Goal: Task Accomplishment & Management: Complete application form

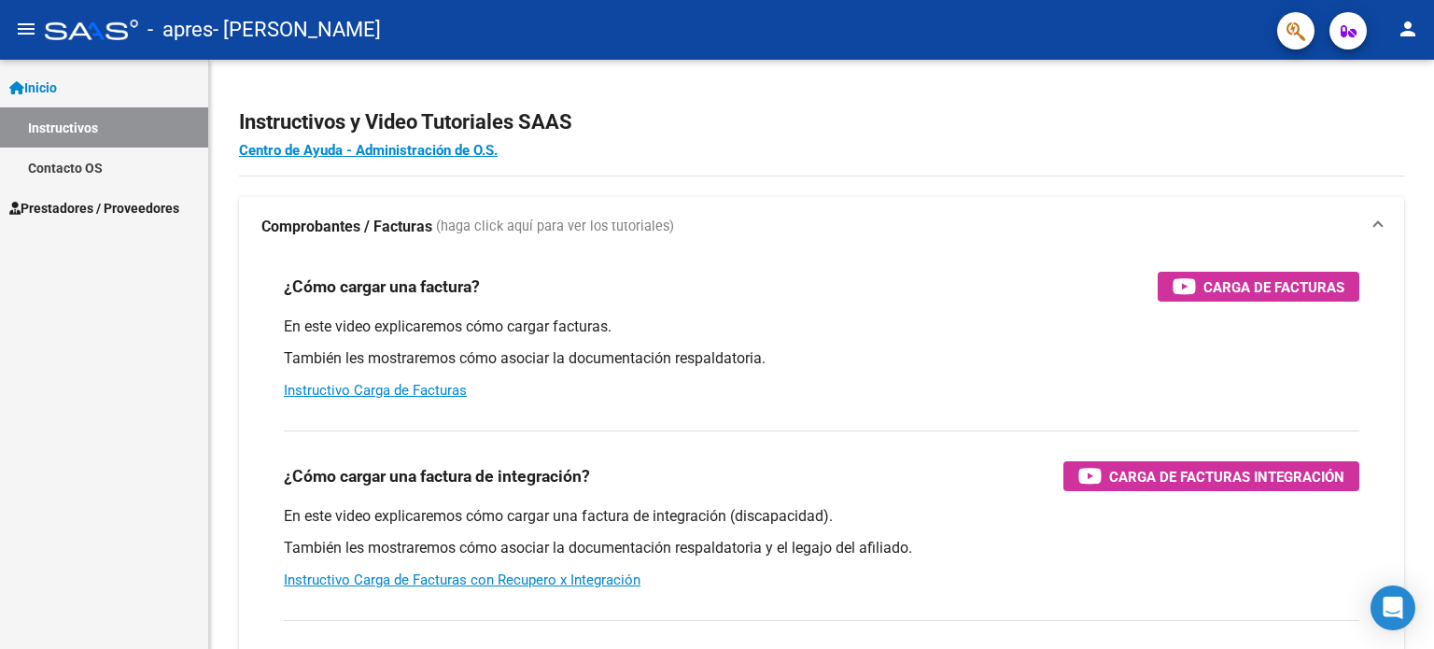
click at [75, 86] on link "Inicio" at bounding box center [104, 87] width 208 height 40
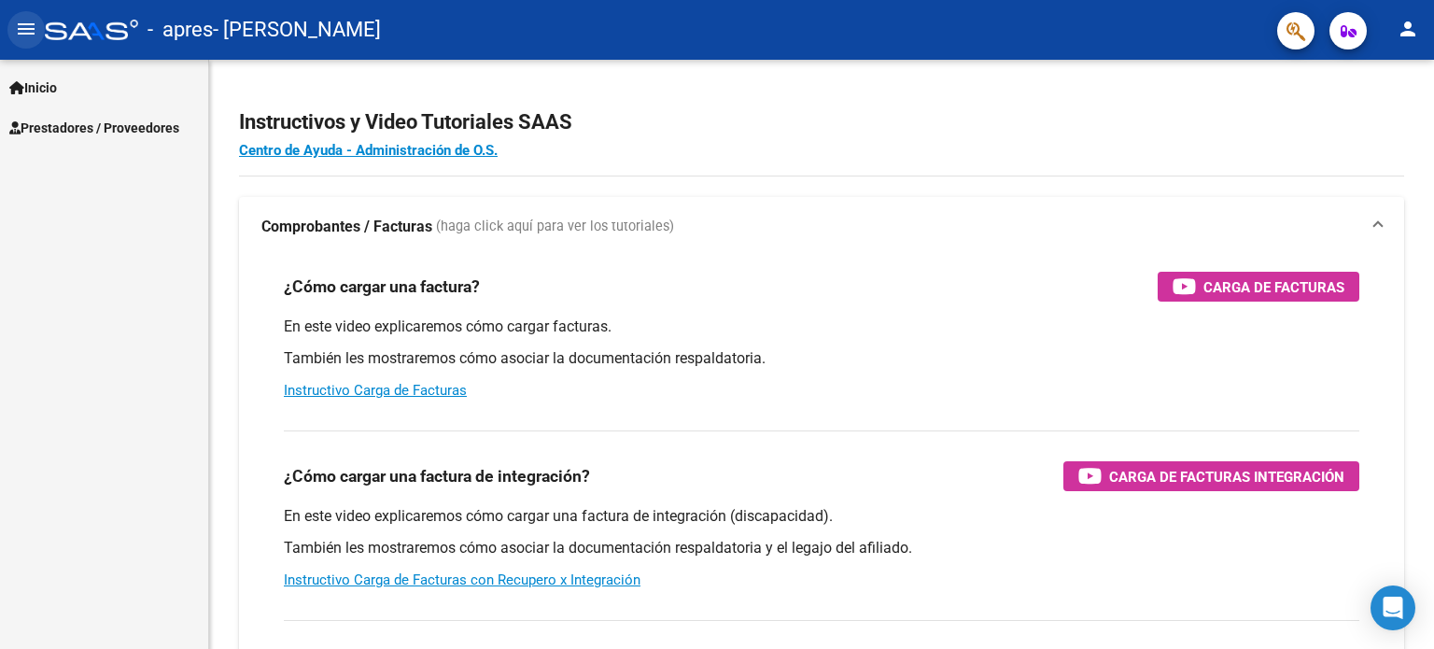
click at [35, 33] on mat-icon "menu" at bounding box center [26, 29] width 22 height 22
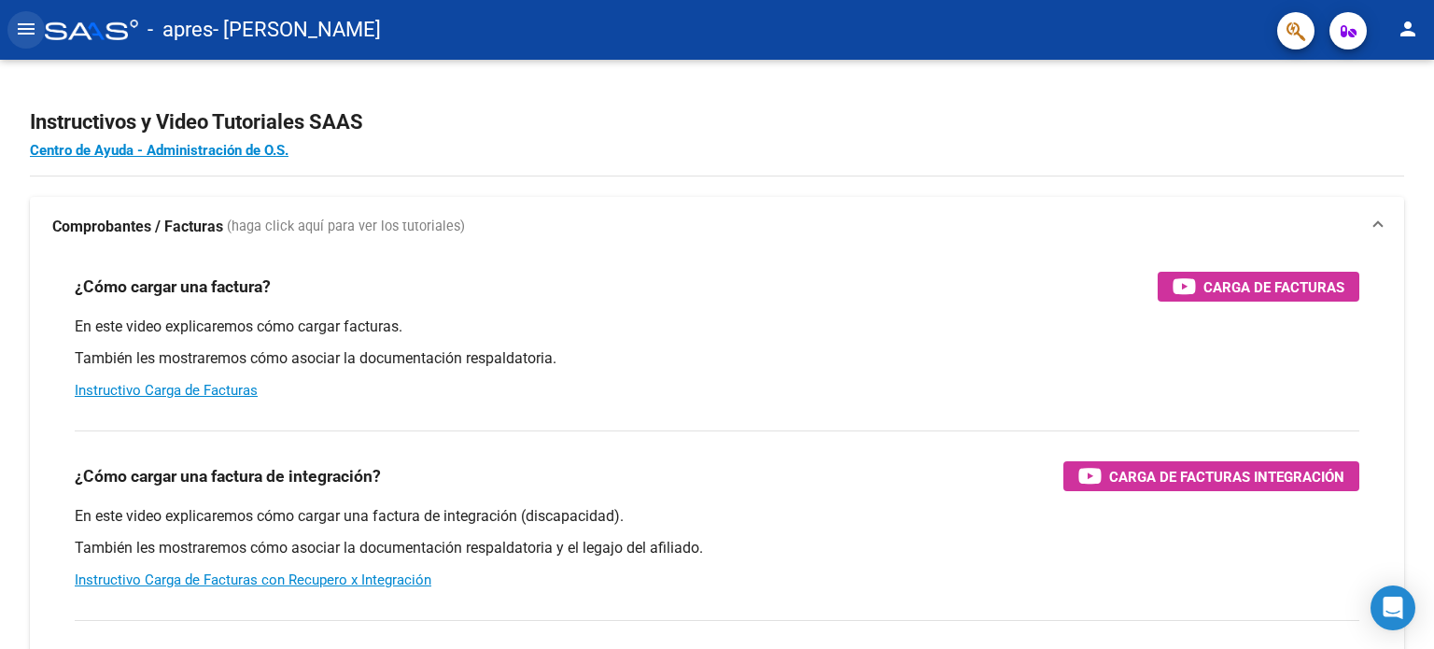
click at [35, 33] on mat-icon "menu" at bounding box center [26, 29] width 22 height 22
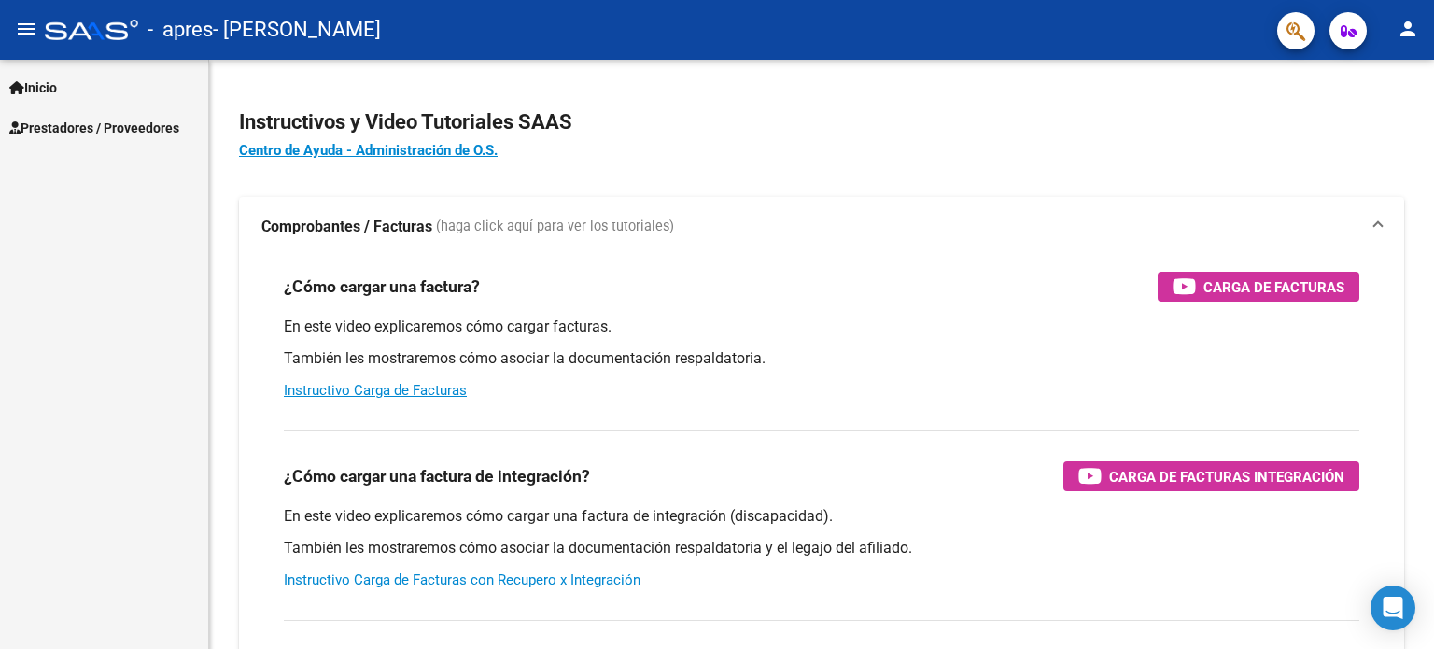
click at [89, 136] on span "Prestadores / Proveedores" at bounding box center [94, 128] width 170 height 21
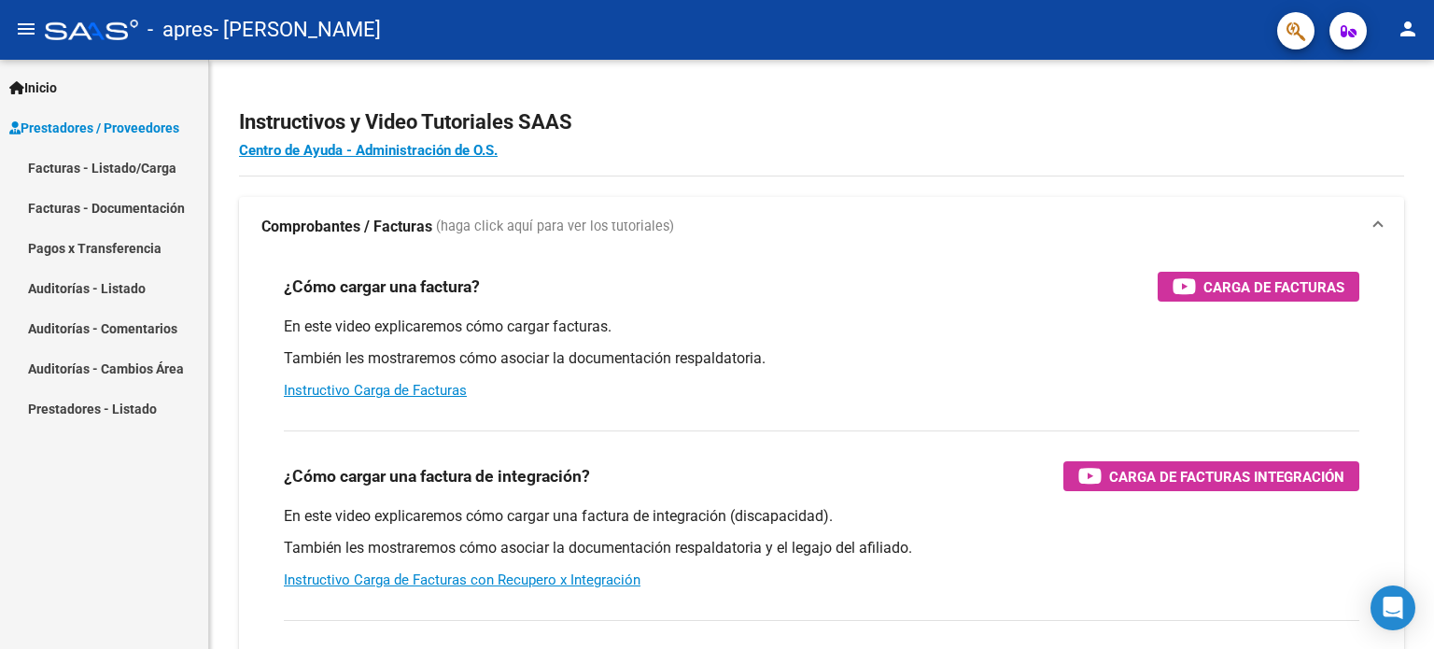
click at [151, 167] on link "Facturas - Listado/Carga" at bounding box center [104, 168] width 208 height 40
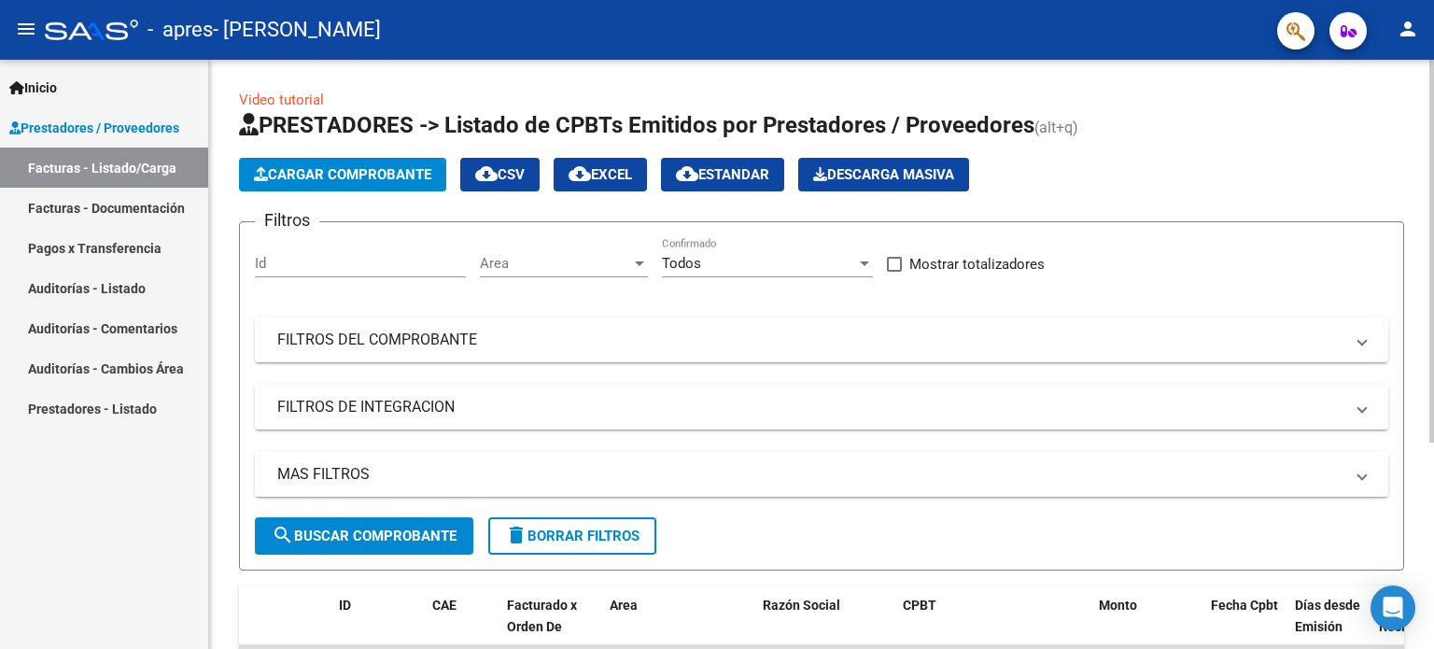
click at [285, 183] on button "Cargar Comprobante" at bounding box center [342, 175] width 207 height 34
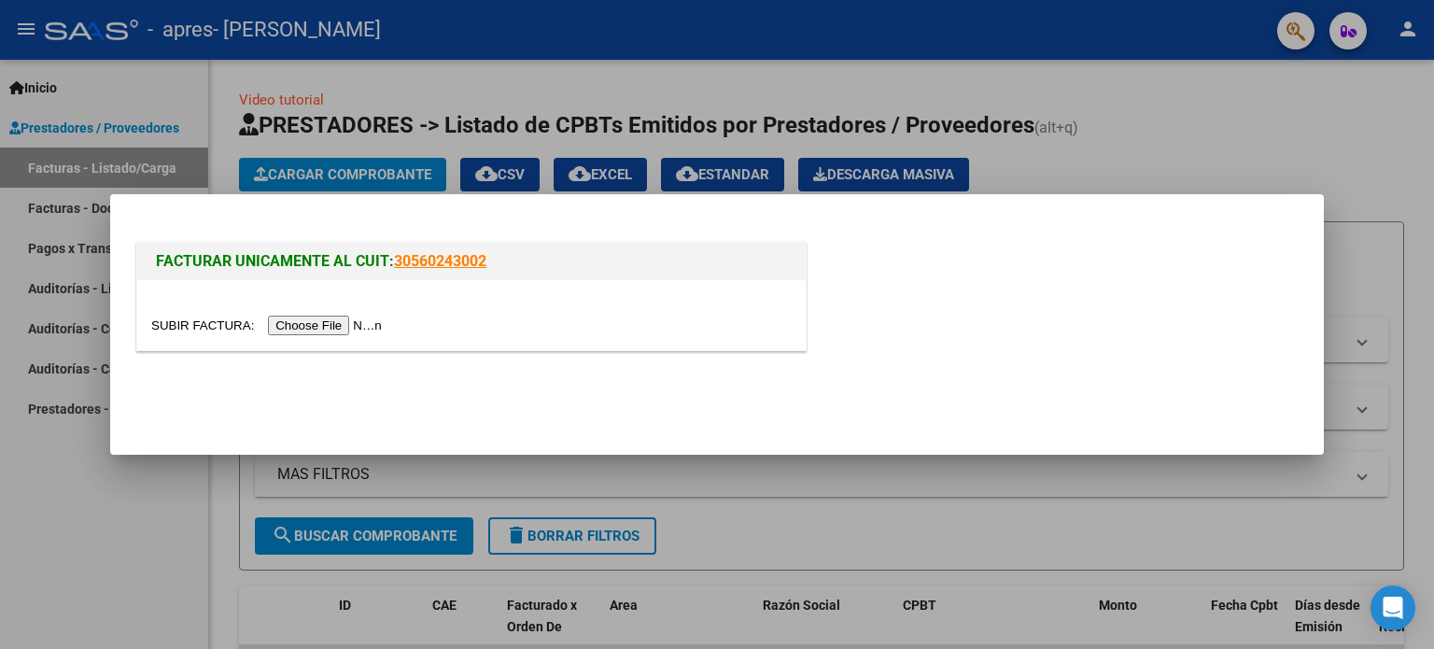
click at [282, 326] on input "file" at bounding box center [269, 326] width 236 height 20
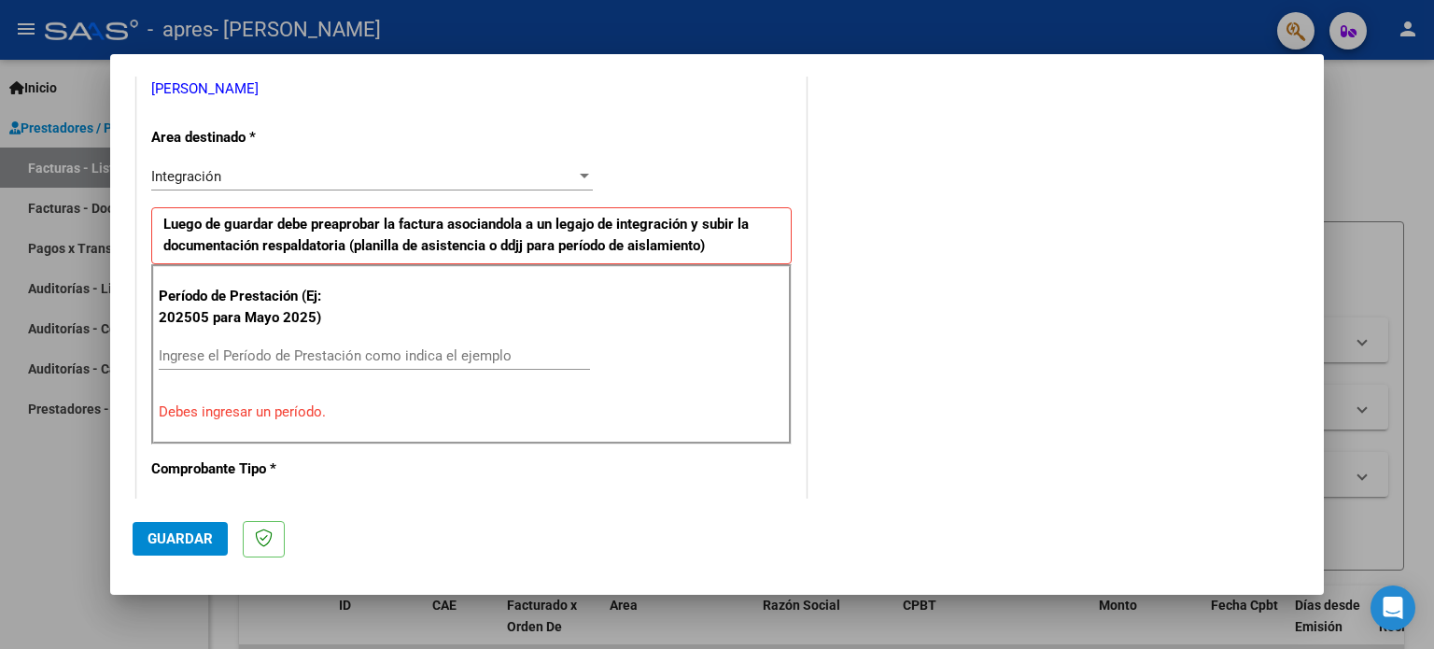
scroll to position [387, 0]
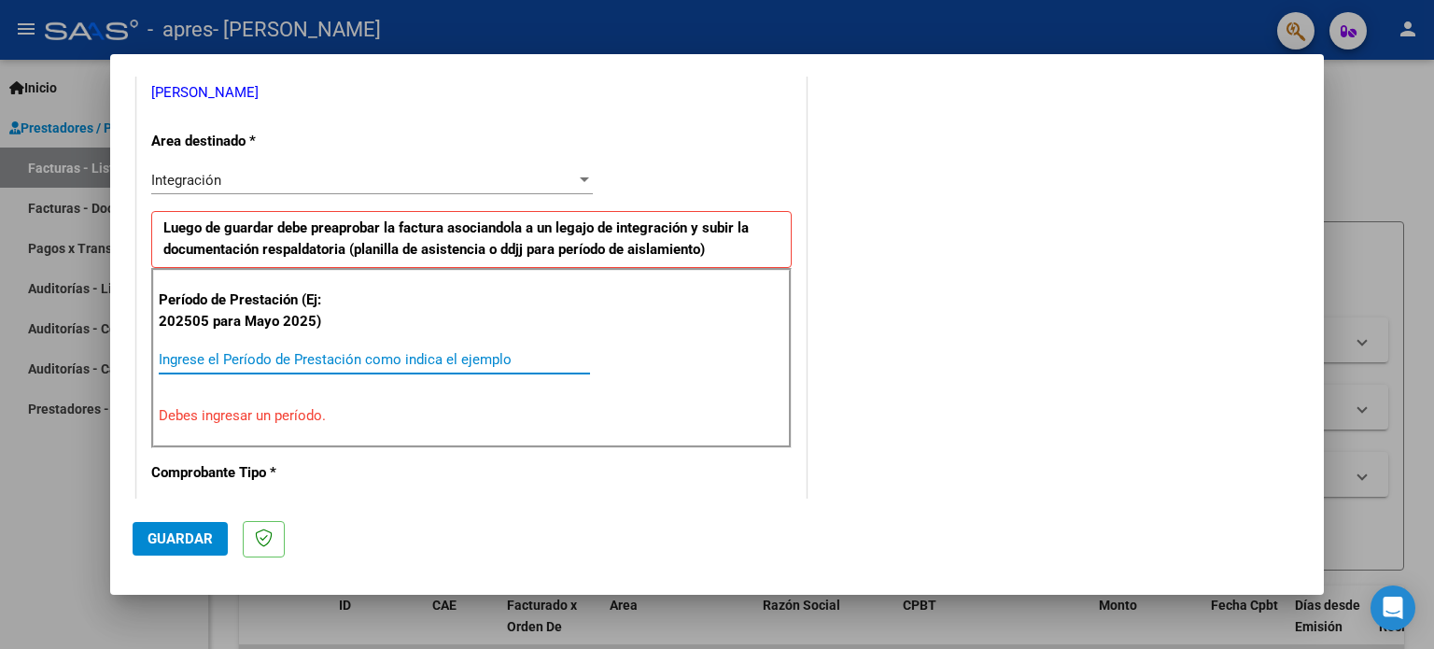
click at [247, 354] on input "Ingrese el Período de Prestación como indica el ejemplo" at bounding box center [374, 359] width 431 height 17
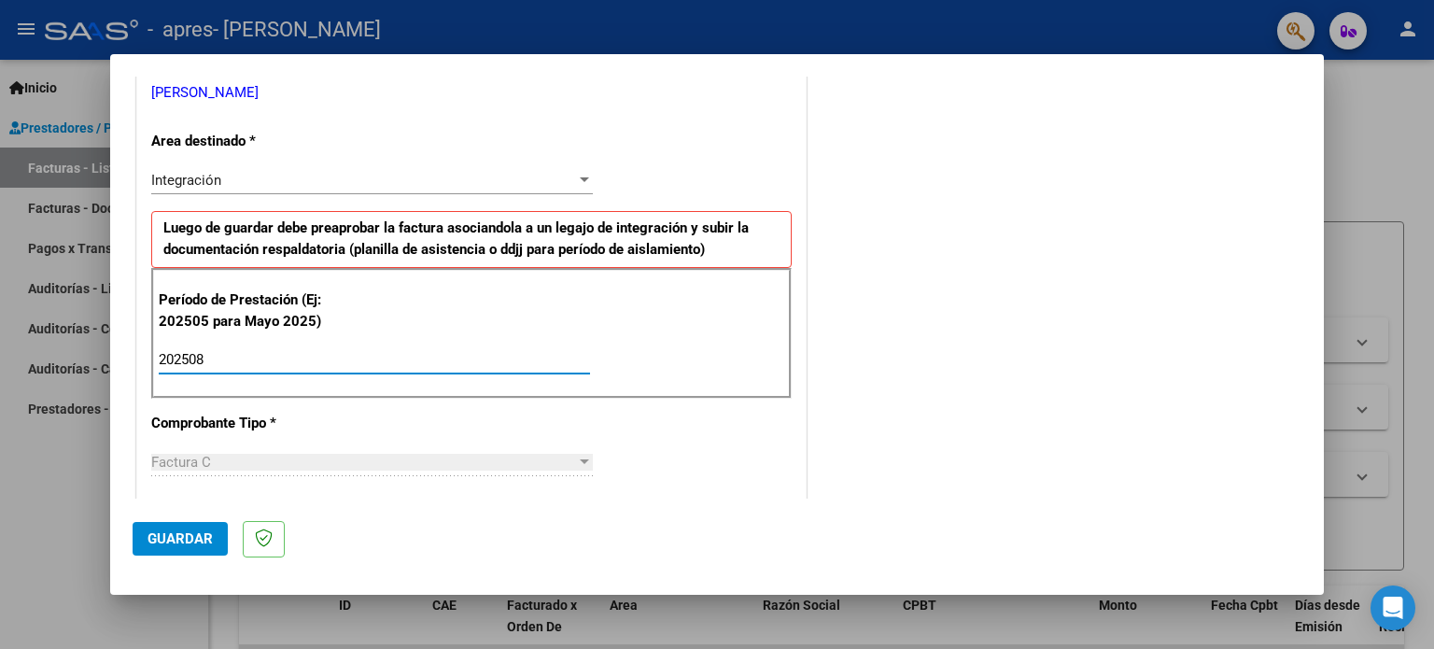
type input "202508"
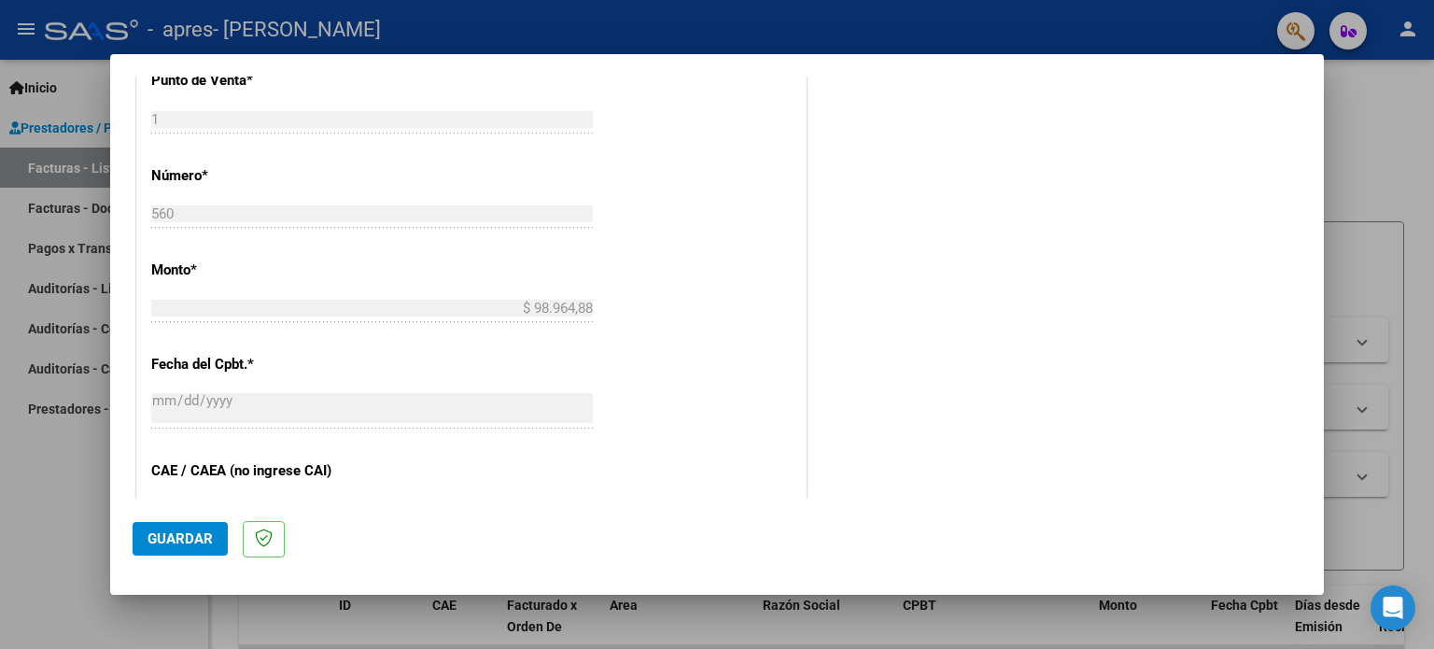
scroll to position [849, 0]
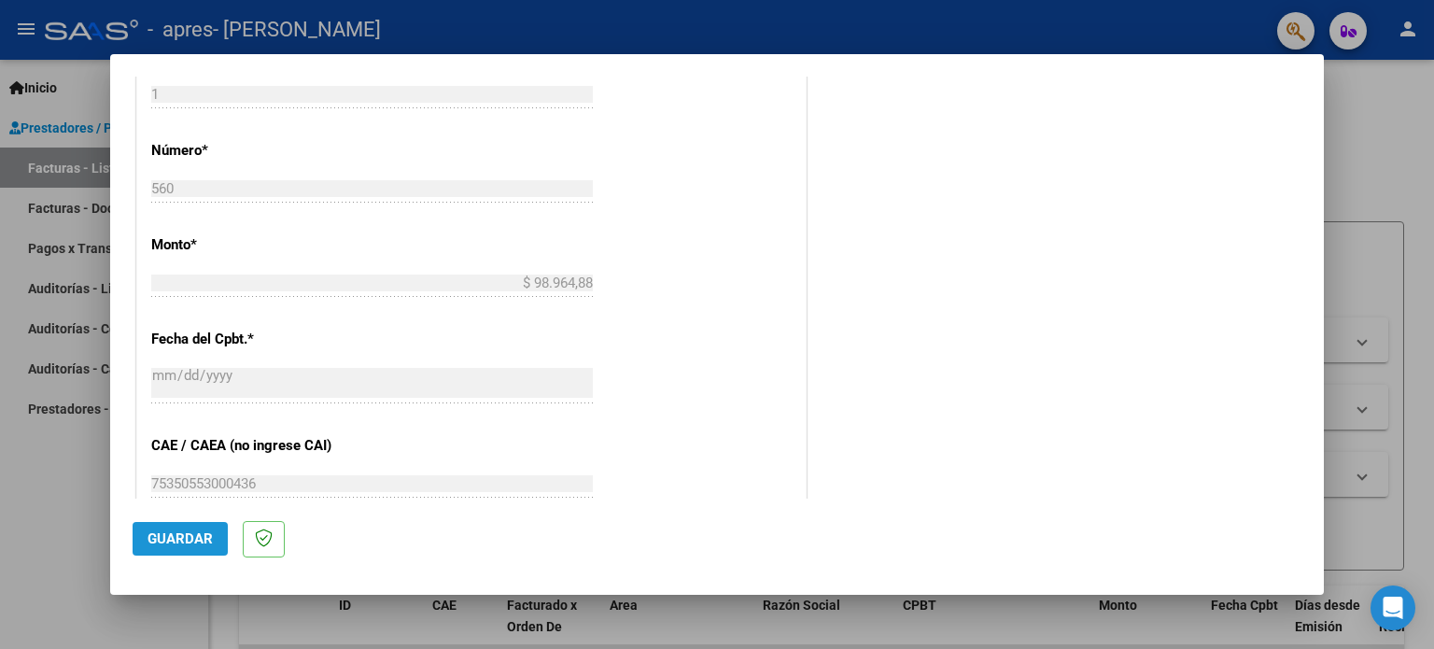
click at [183, 547] on span "Guardar" at bounding box center [180, 538] width 65 height 17
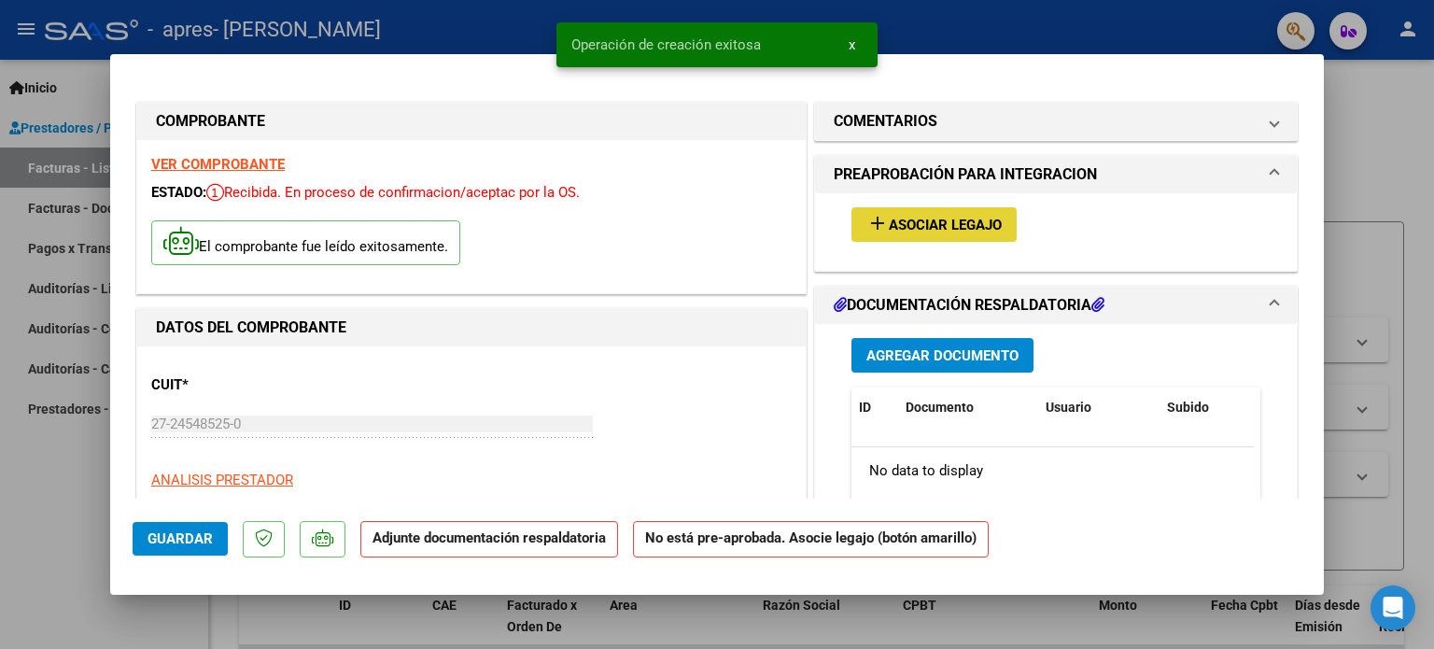
click at [951, 233] on span "Asociar Legajo" at bounding box center [945, 225] width 113 height 17
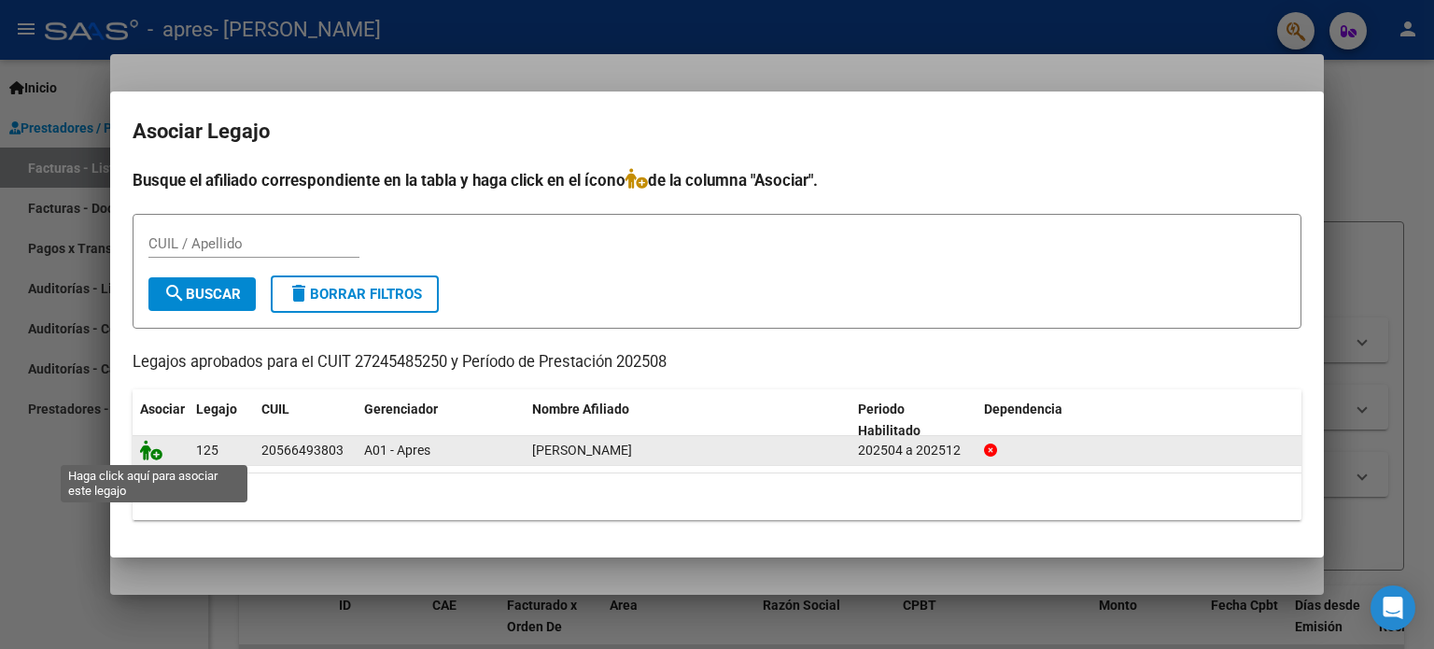
click at [159, 452] on icon at bounding box center [151, 450] width 22 height 21
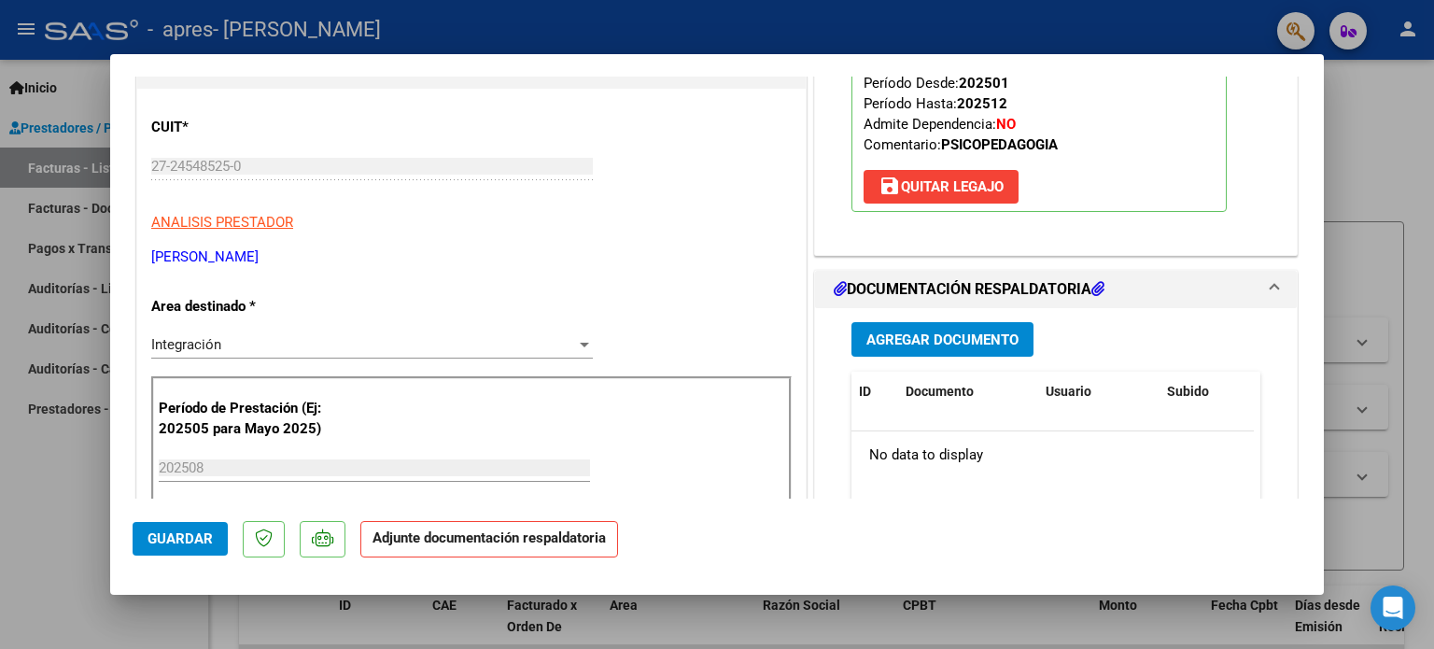
scroll to position [267, 0]
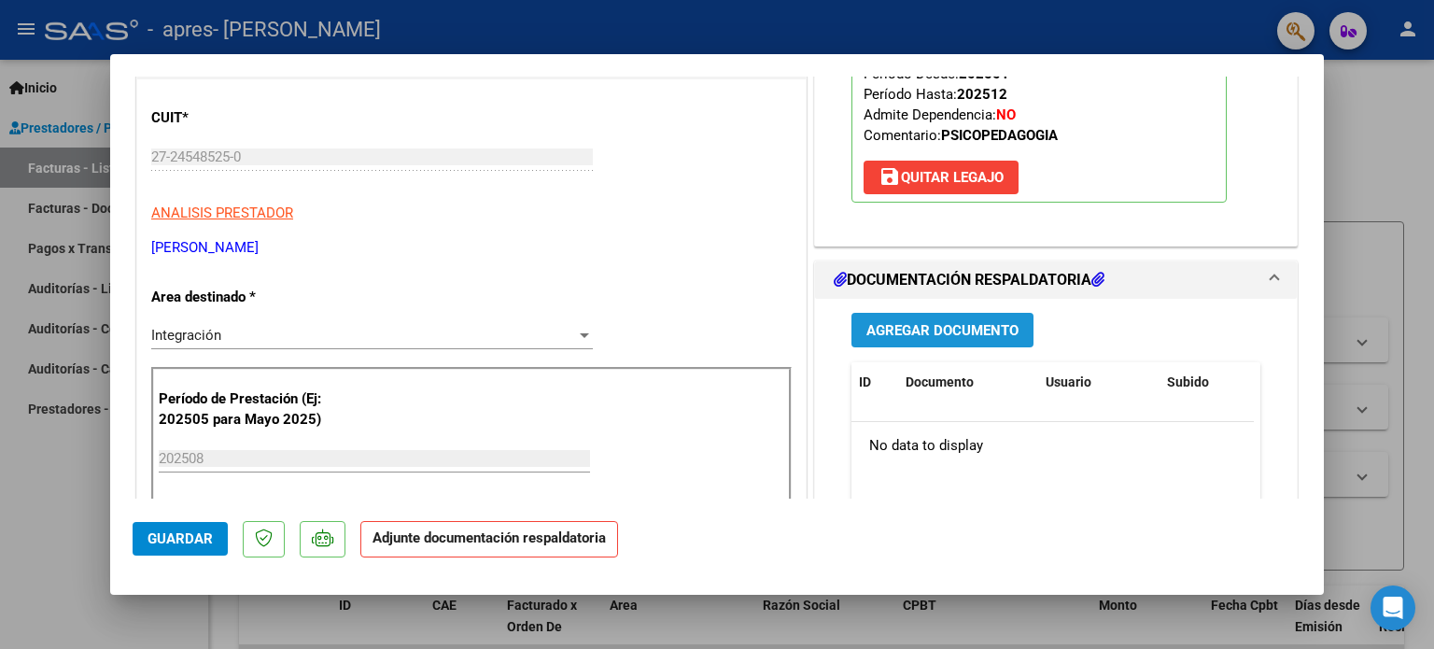
click at [927, 332] on span "Agregar Documento" at bounding box center [943, 330] width 152 height 17
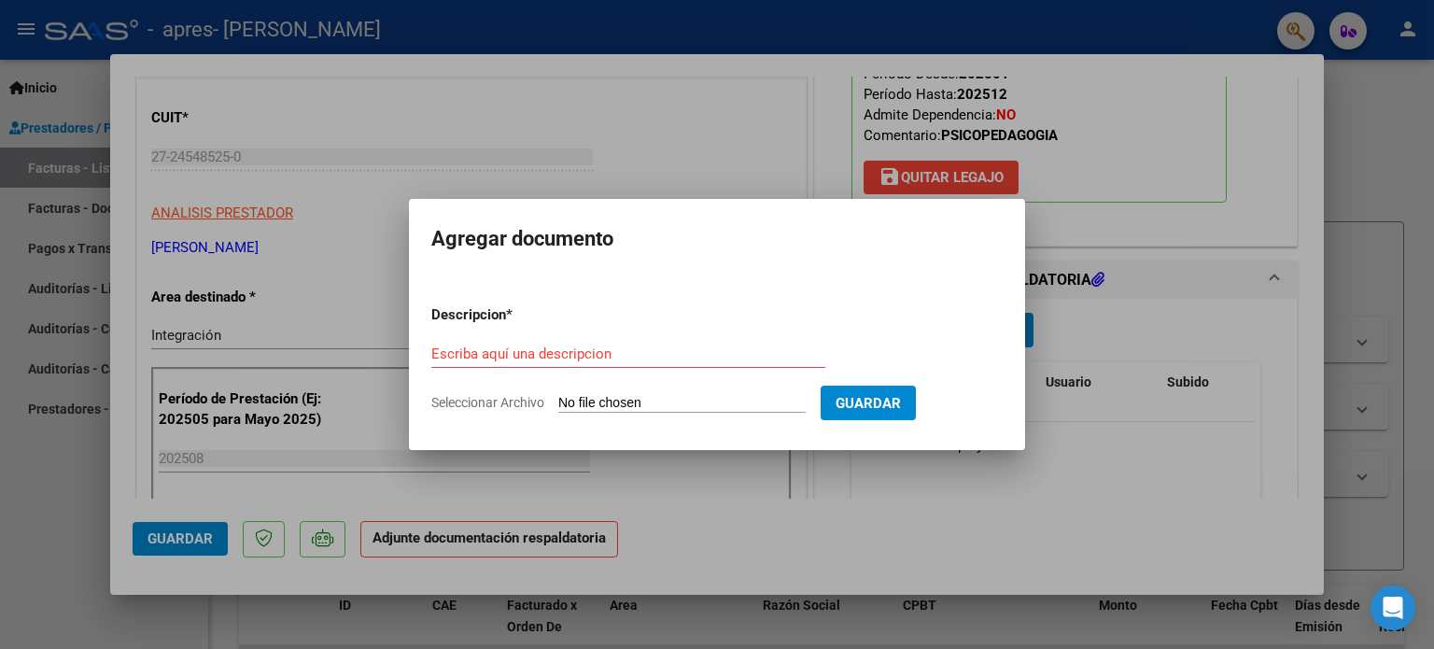
click at [525, 402] on span "Seleccionar Archivo" at bounding box center [487, 402] width 113 height 15
click at [558, 402] on input "Seleccionar Archivo" at bounding box center [681, 404] width 247 height 18
type input "C:\fakepath\Planilla asist PSP Espejo V ago 25.pdf"
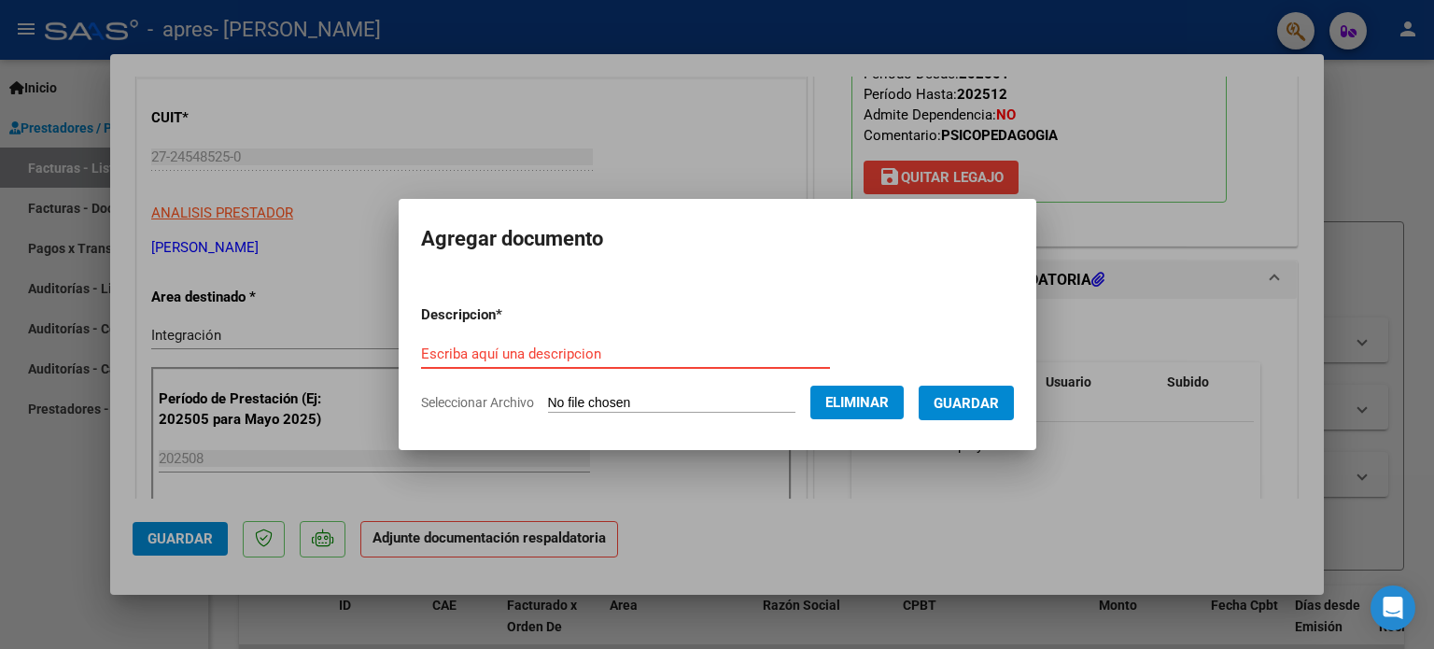
click at [497, 353] on input "Escriba aquí una descripcion" at bounding box center [625, 354] width 409 height 17
type input "Planilla asistencia Agosto 25 PSP"
click at [999, 401] on span "Guardar" at bounding box center [966, 403] width 65 height 17
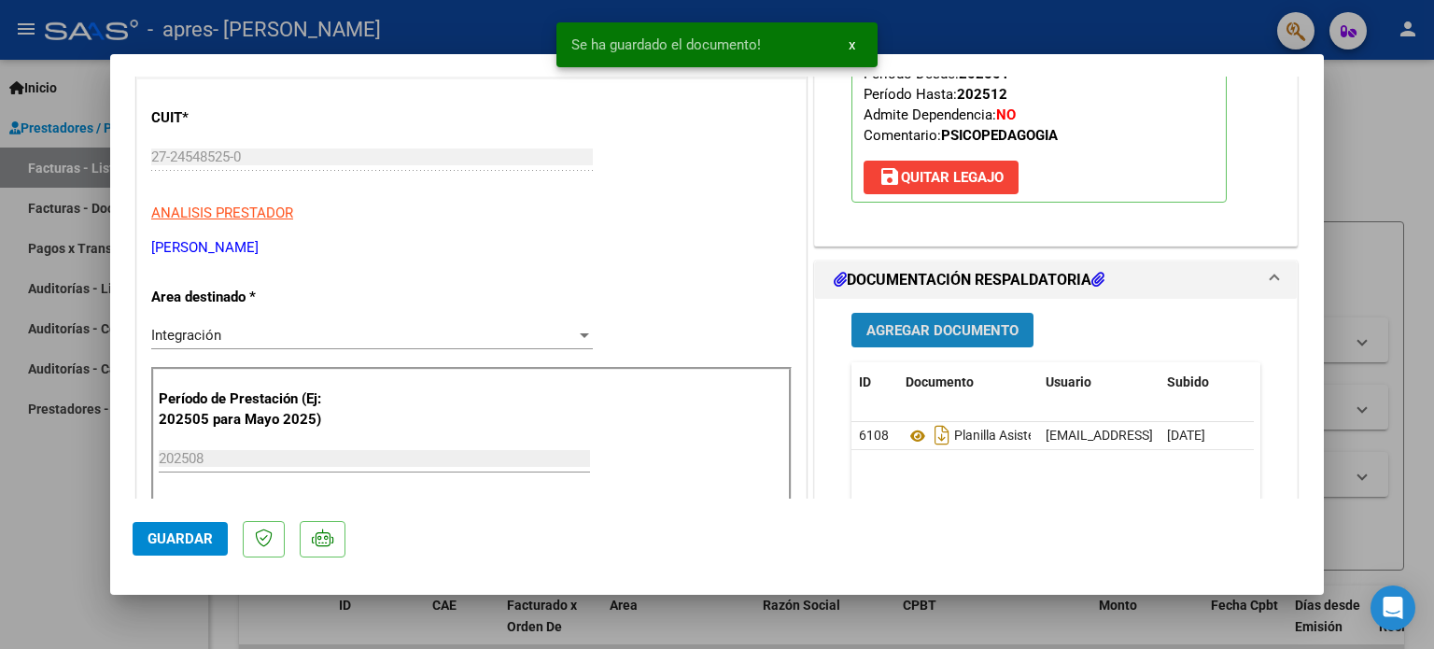
click at [950, 332] on span "Agregar Documento" at bounding box center [943, 330] width 152 height 17
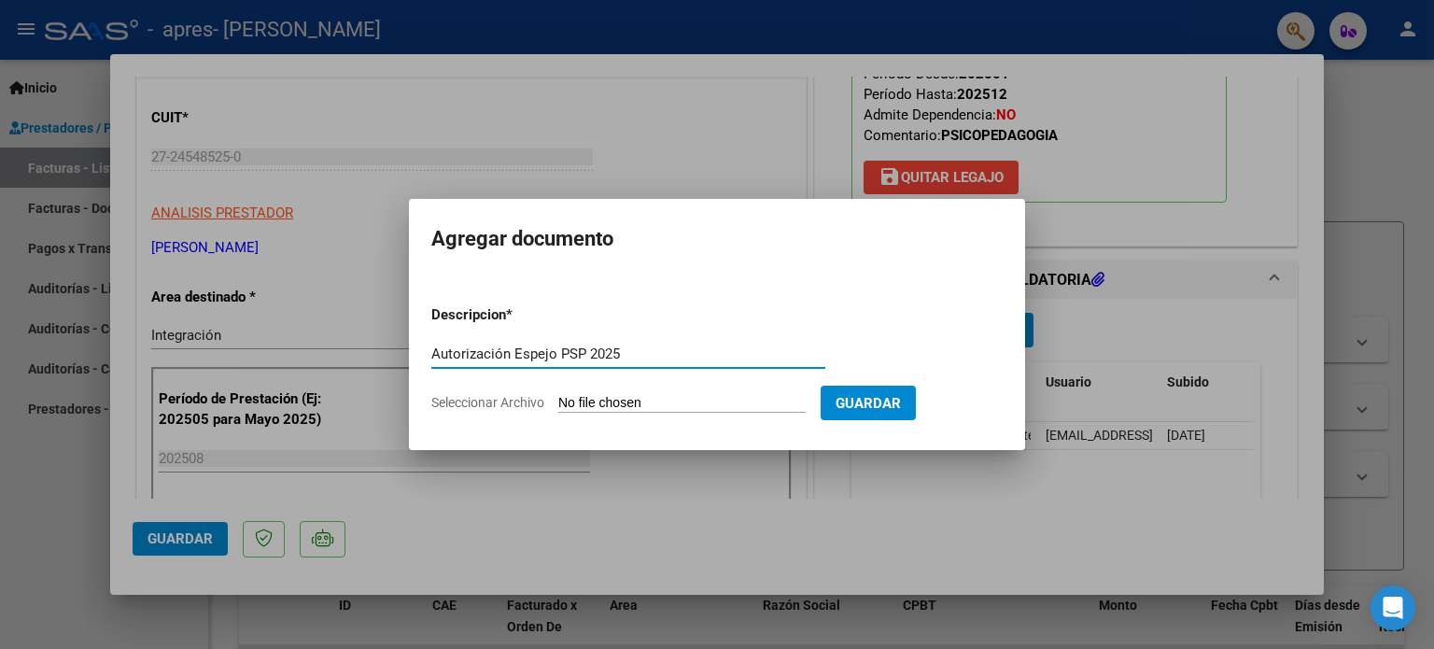
type input "Autorización Espejo PSP 2025"
click at [529, 402] on span "Seleccionar Archivo" at bounding box center [487, 402] width 113 height 15
click at [558, 402] on input "Seleccionar Archivo" at bounding box center [681, 404] width 247 height 18
type input "C:\fakepath\autorizacion psicope 2025 Espejo V.jpeg"
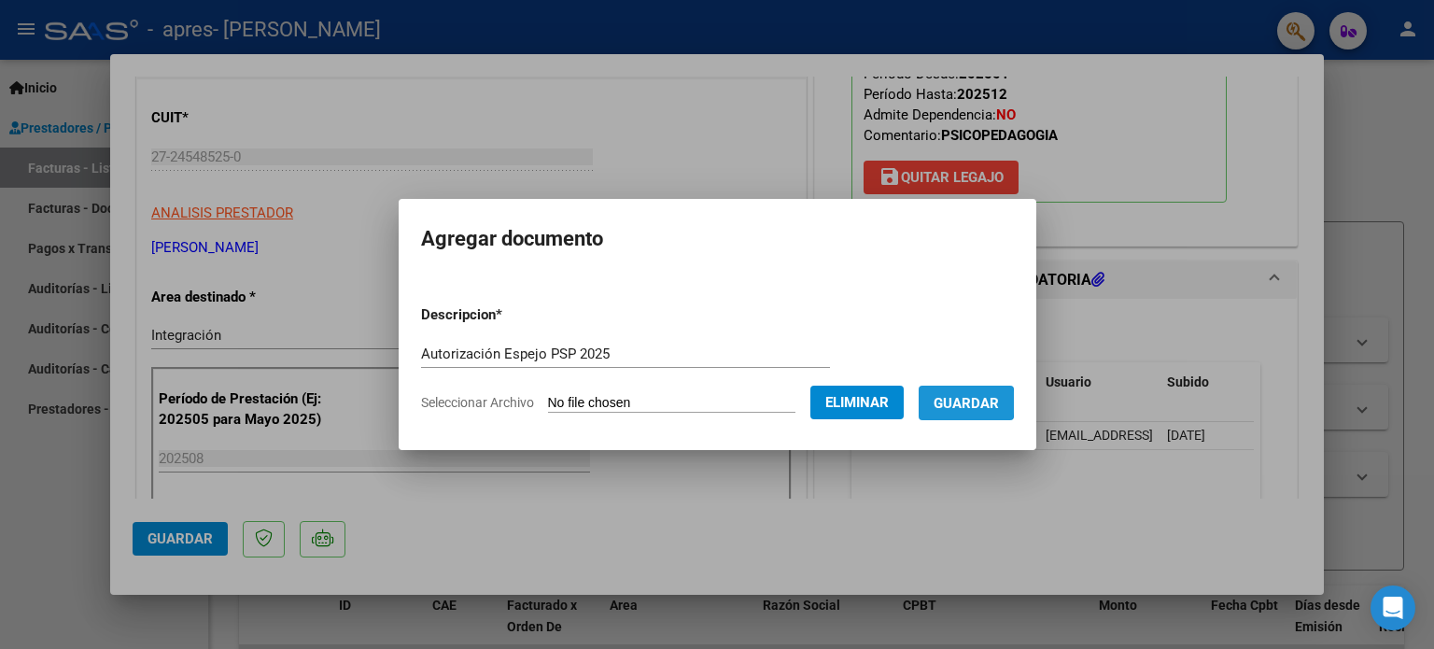
click at [971, 402] on span "Guardar" at bounding box center [966, 403] width 65 height 17
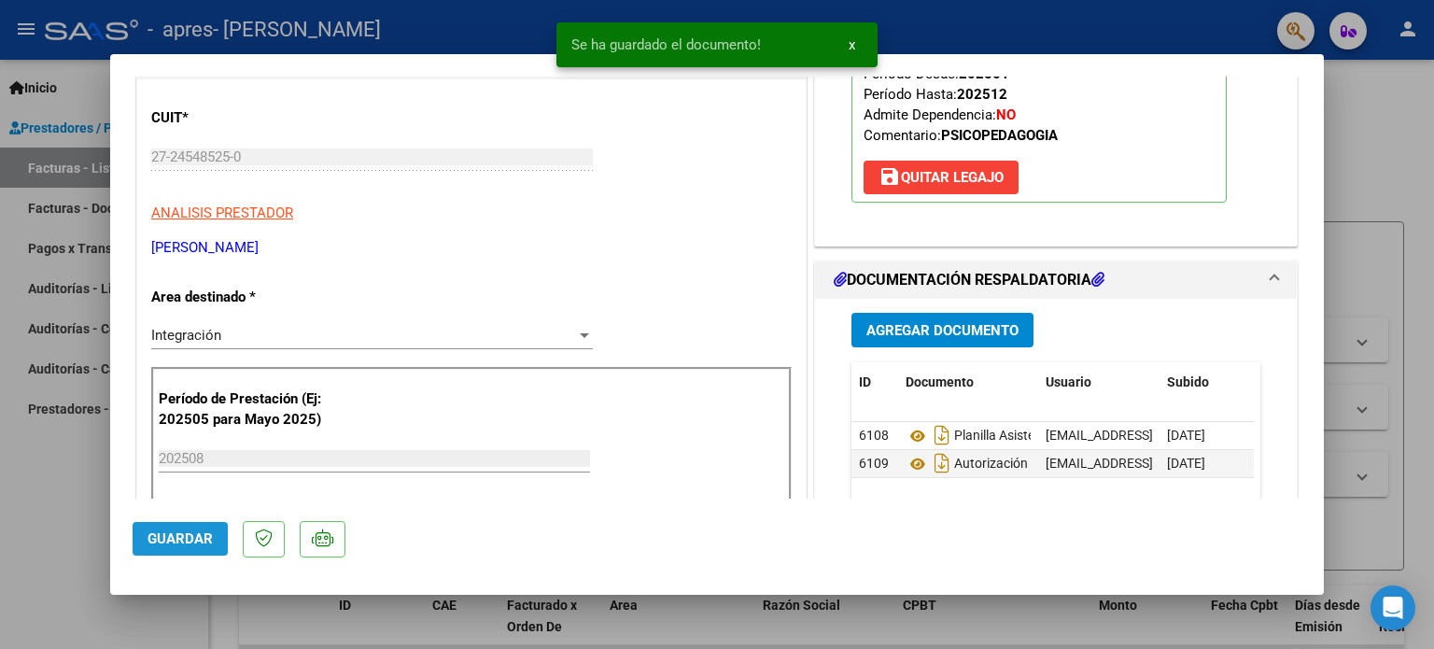
click at [169, 528] on button "Guardar" at bounding box center [180, 539] width 95 height 34
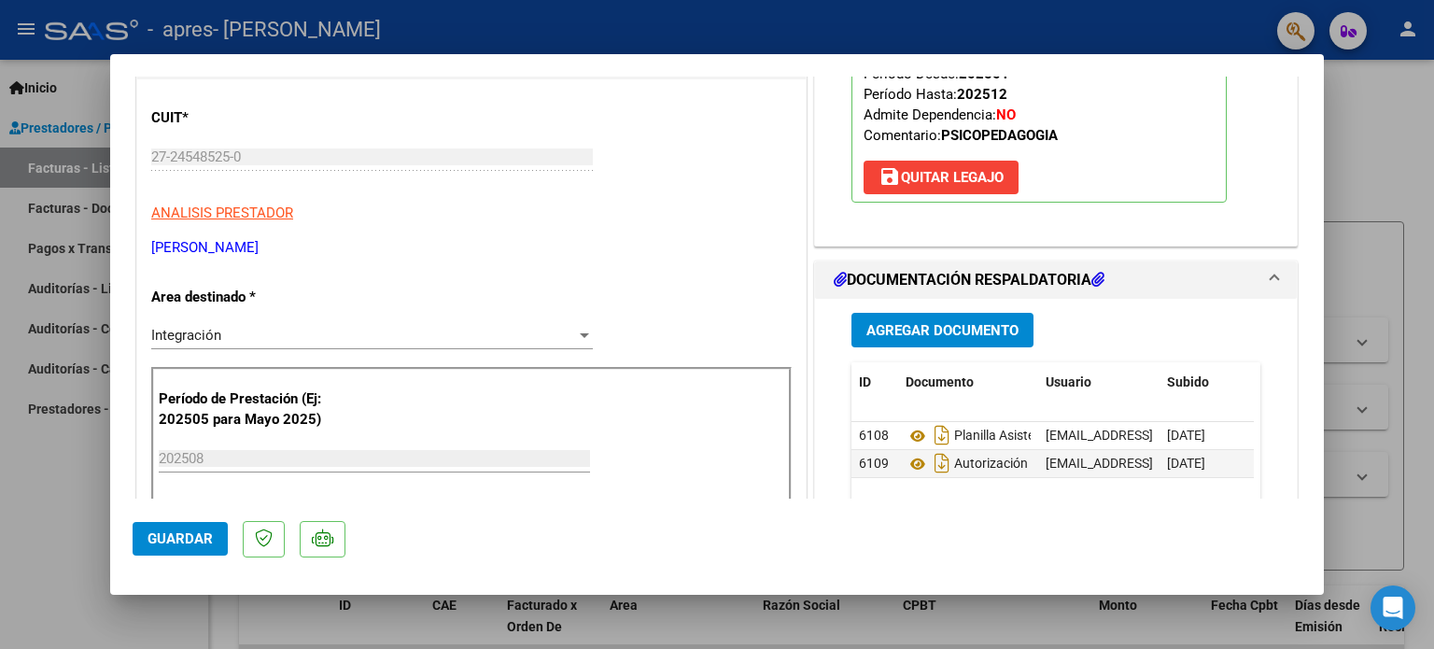
click at [1433, 172] on div at bounding box center [717, 324] width 1434 height 649
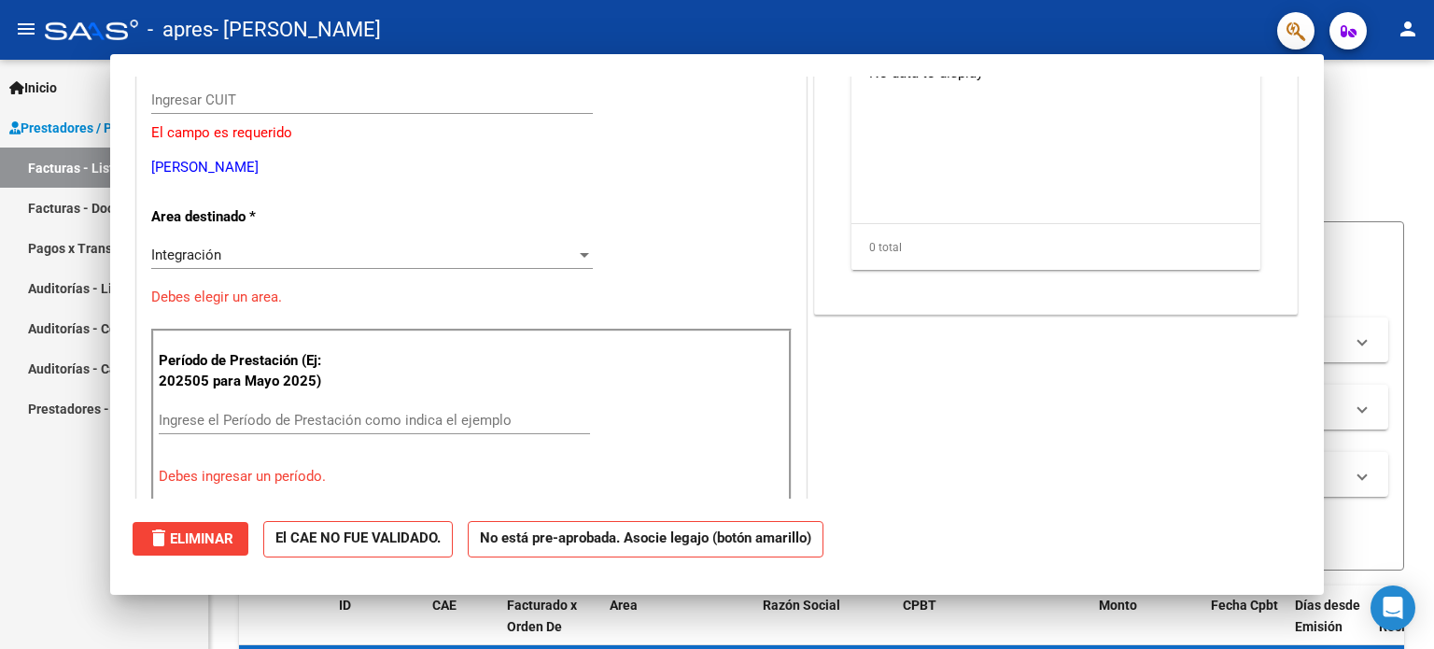
scroll to position [0, 0]
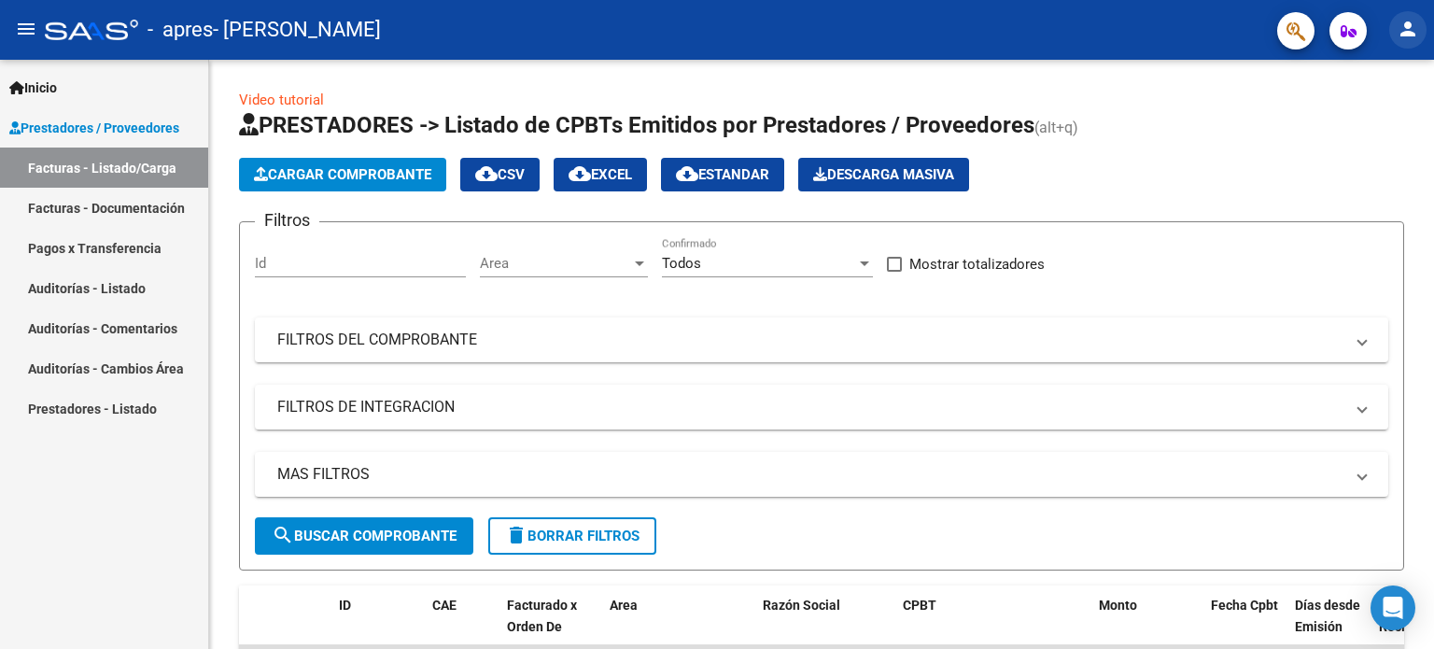
click at [1415, 19] on mat-icon "person" at bounding box center [1408, 29] width 22 height 22
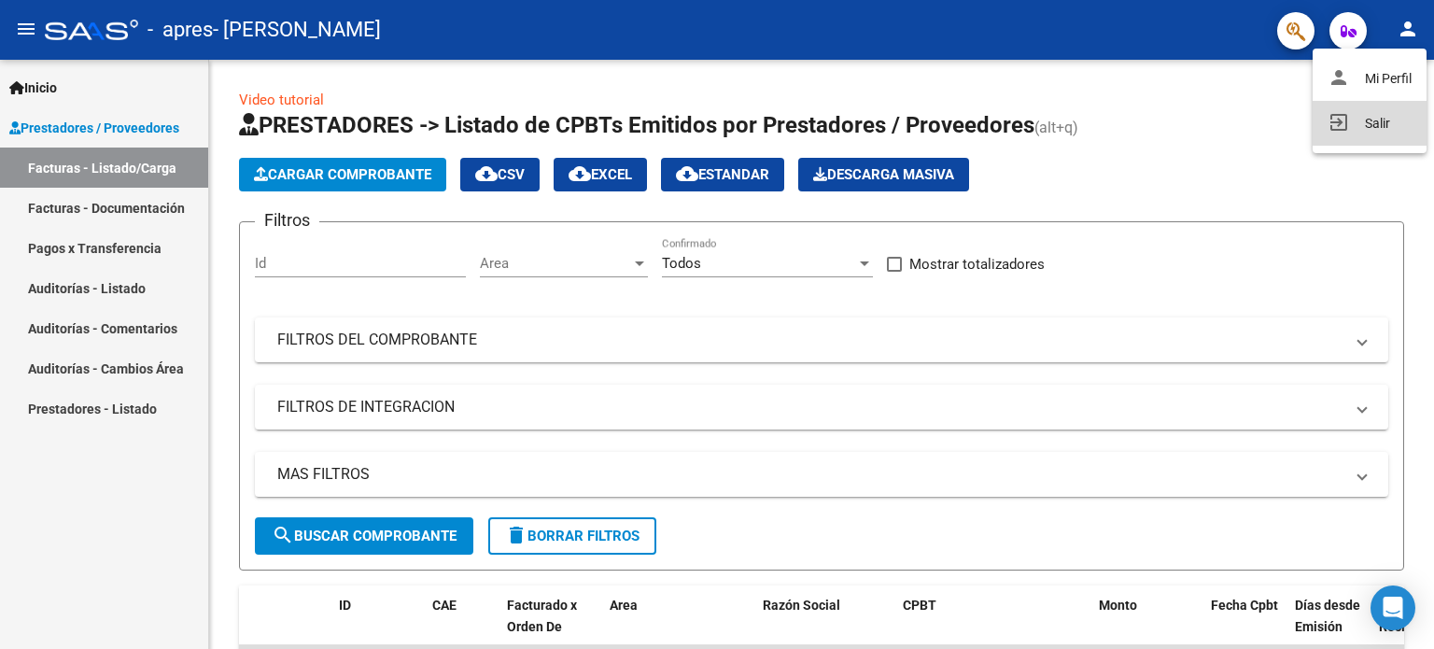
click at [1362, 107] on button "exit_to_app Salir" at bounding box center [1370, 123] width 114 height 45
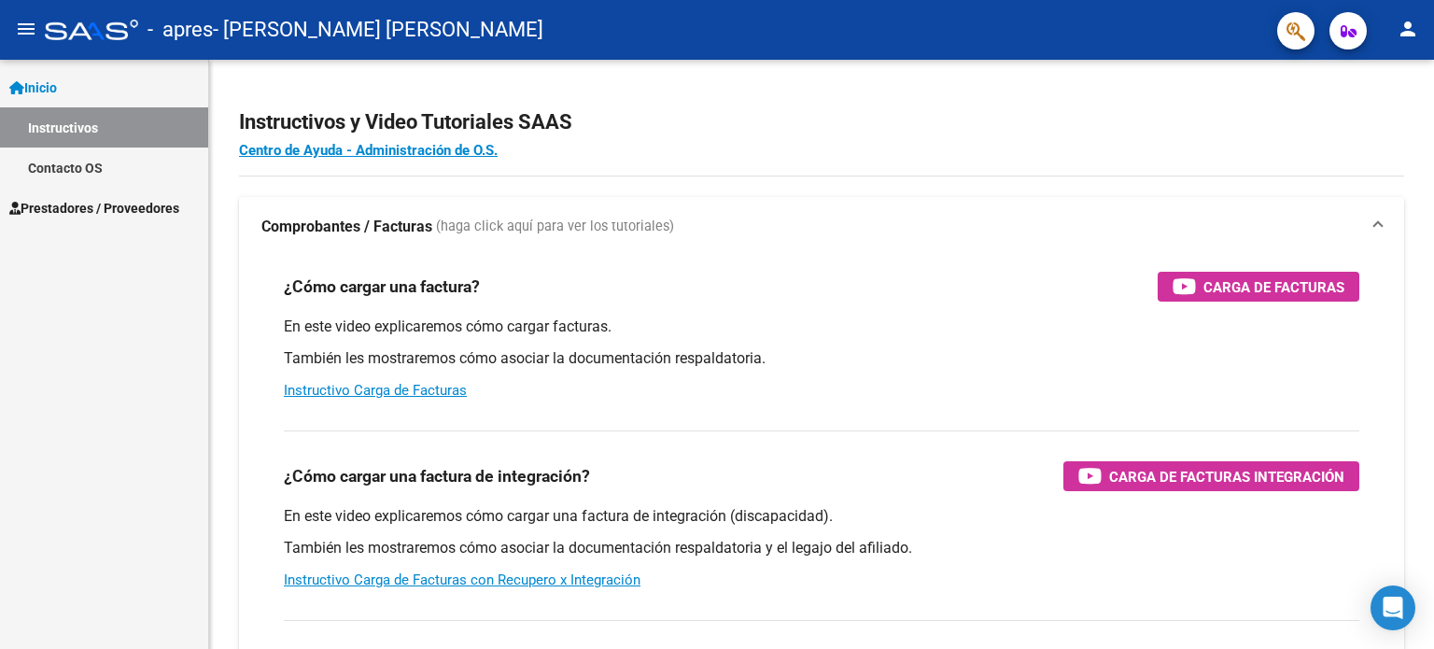
click at [45, 78] on span "Inicio" at bounding box center [33, 88] width 48 height 21
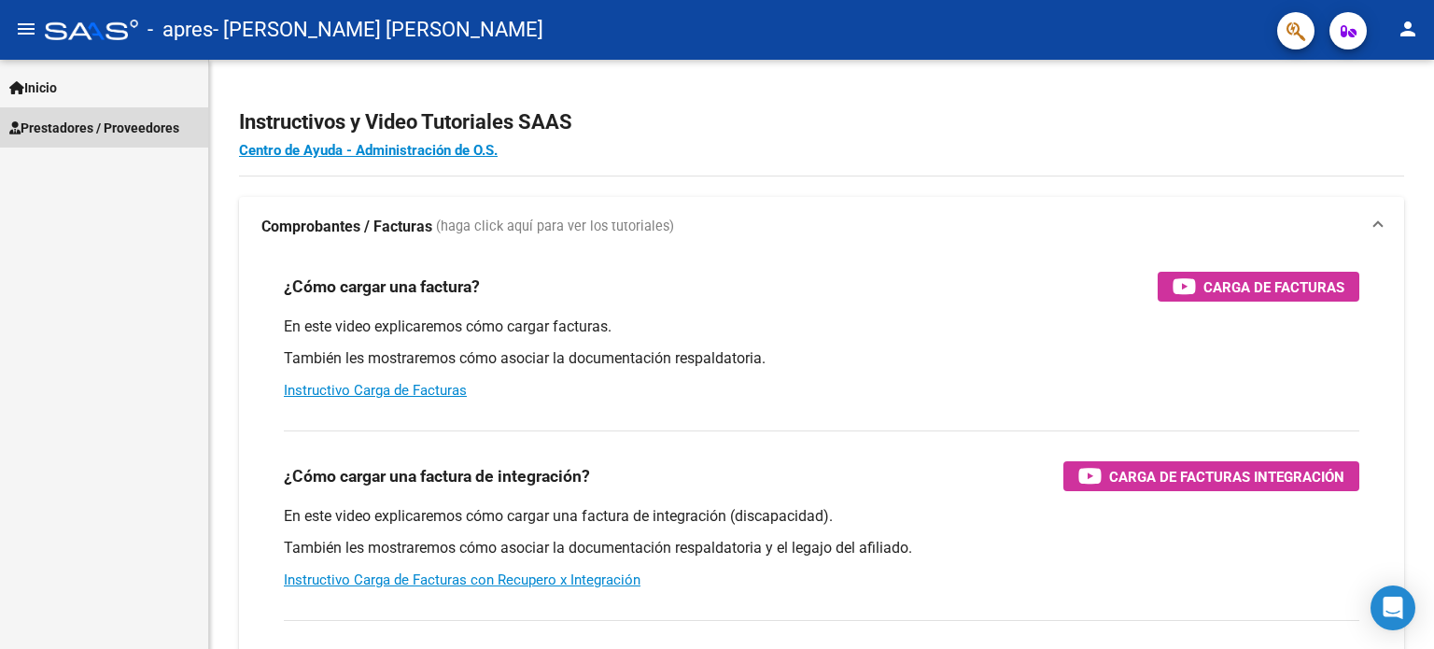
click at [69, 127] on span "Prestadores / Proveedores" at bounding box center [94, 128] width 170 height 21
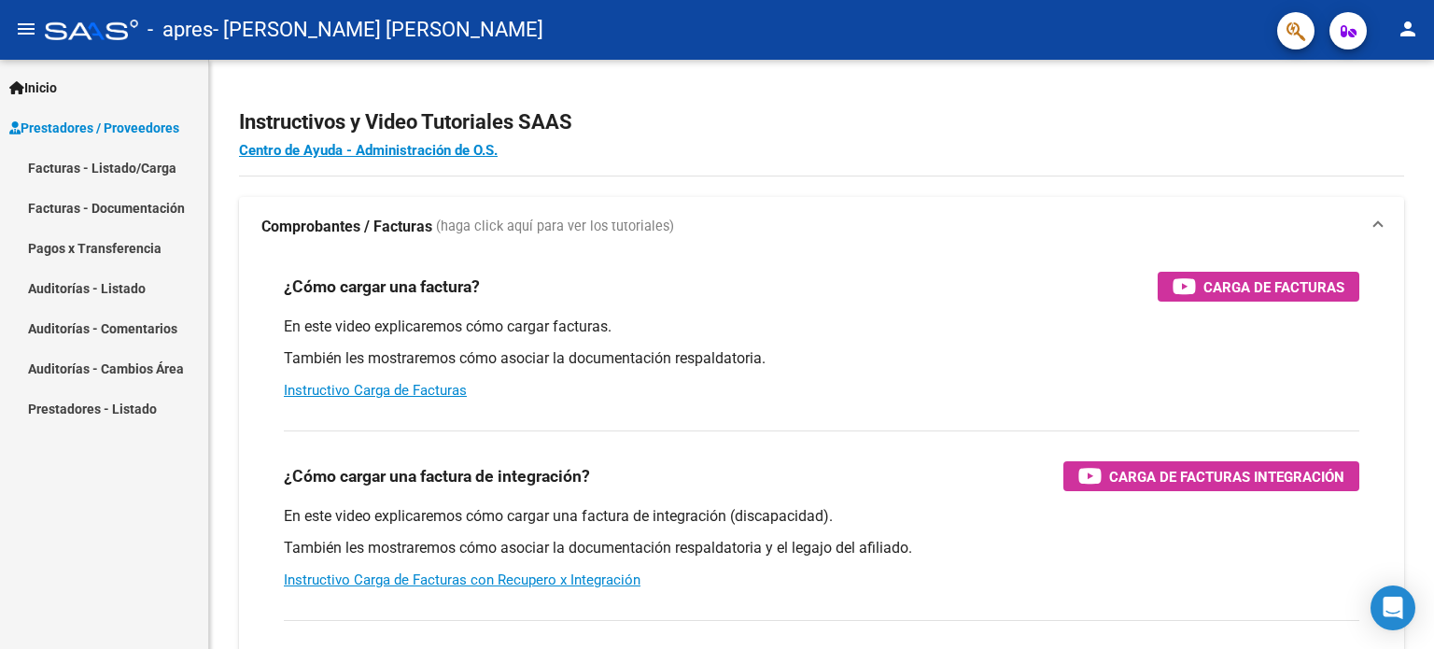
click at [86, 162] on link "Facturas - Listado/Carga" at bounding box center [104, 168] width 208 height 40
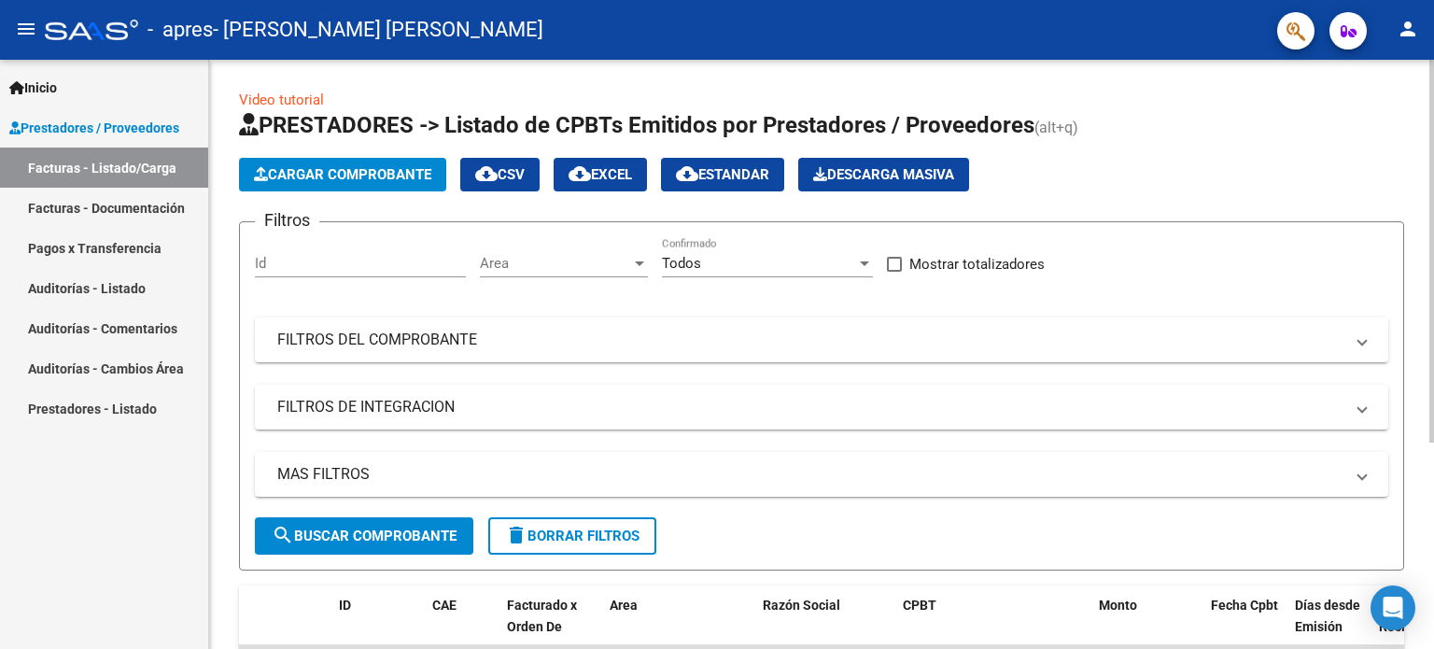
click at [380, 186] on button "Cargar Comprobante" at bounding box center [342, 175] width 207 height 34
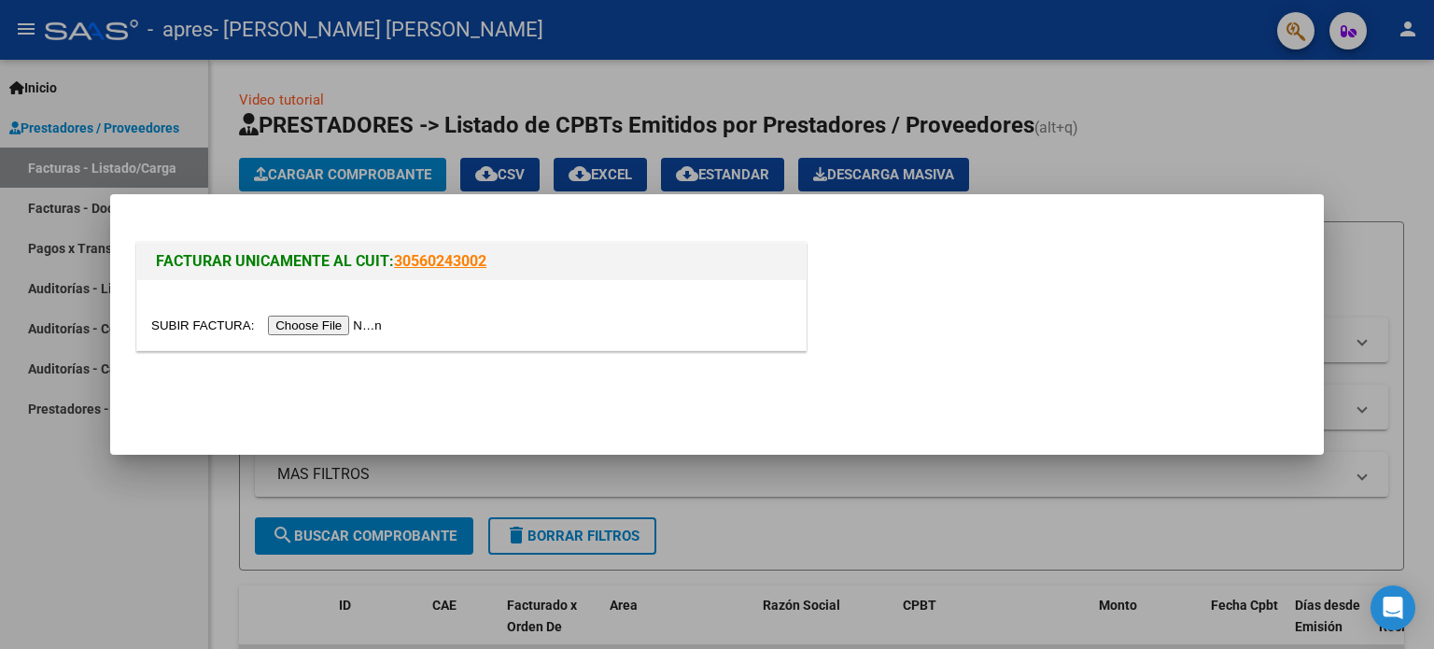
click at [344, 323] on input "file" at bounding box center [269, 326] width 236 height 20
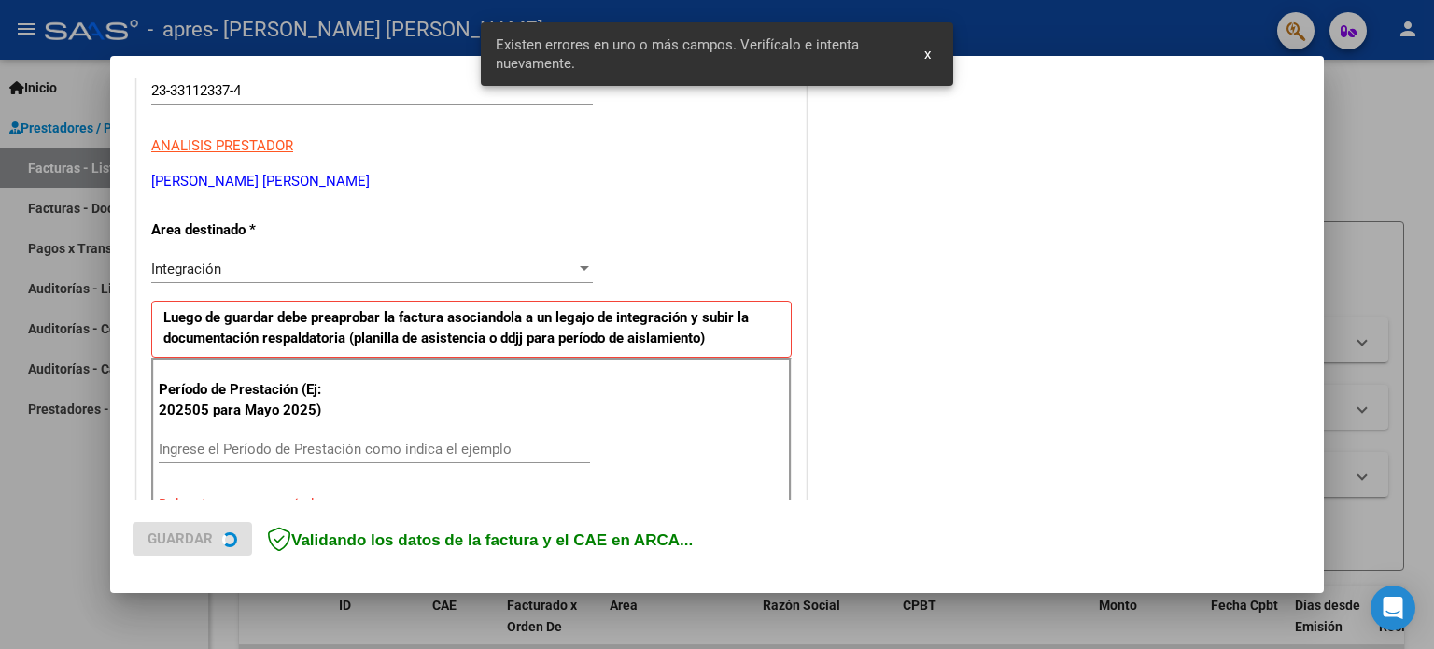
scroll to position [402, 0]
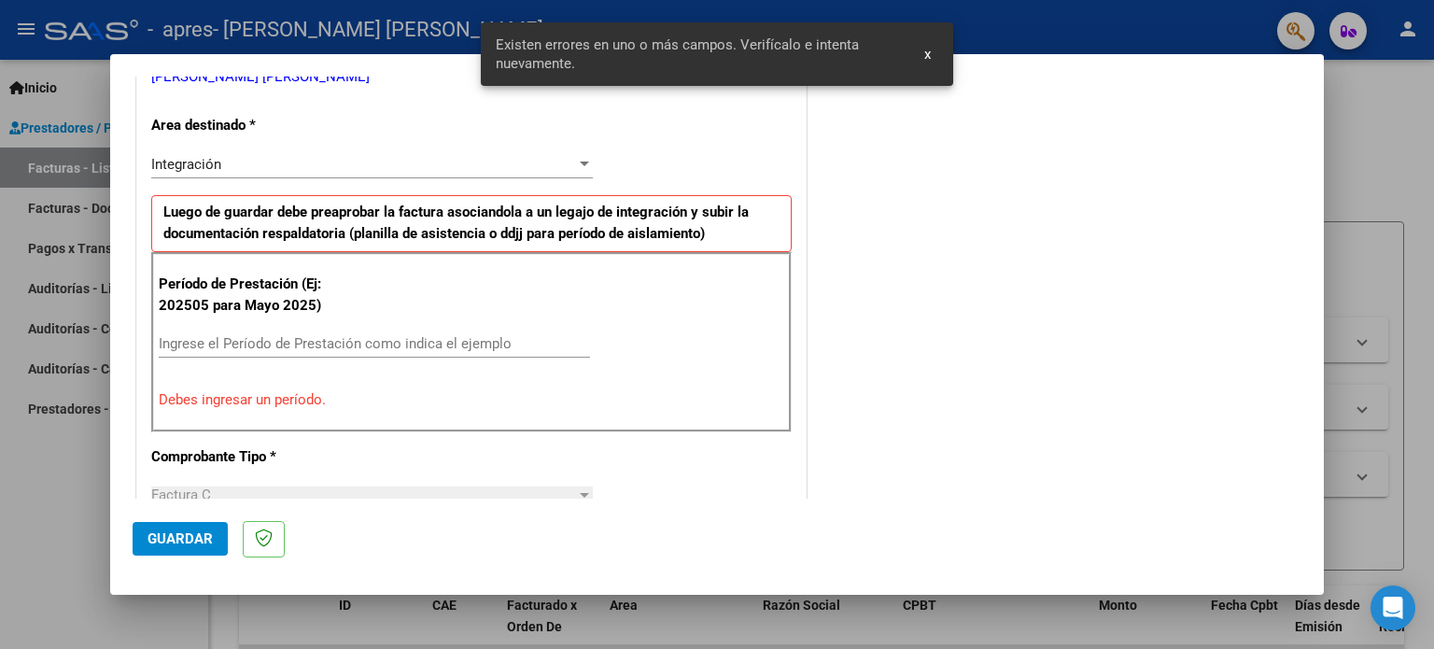
click at [925, 59] on span "x" at bounding box center [928, 54] width 7 height 17
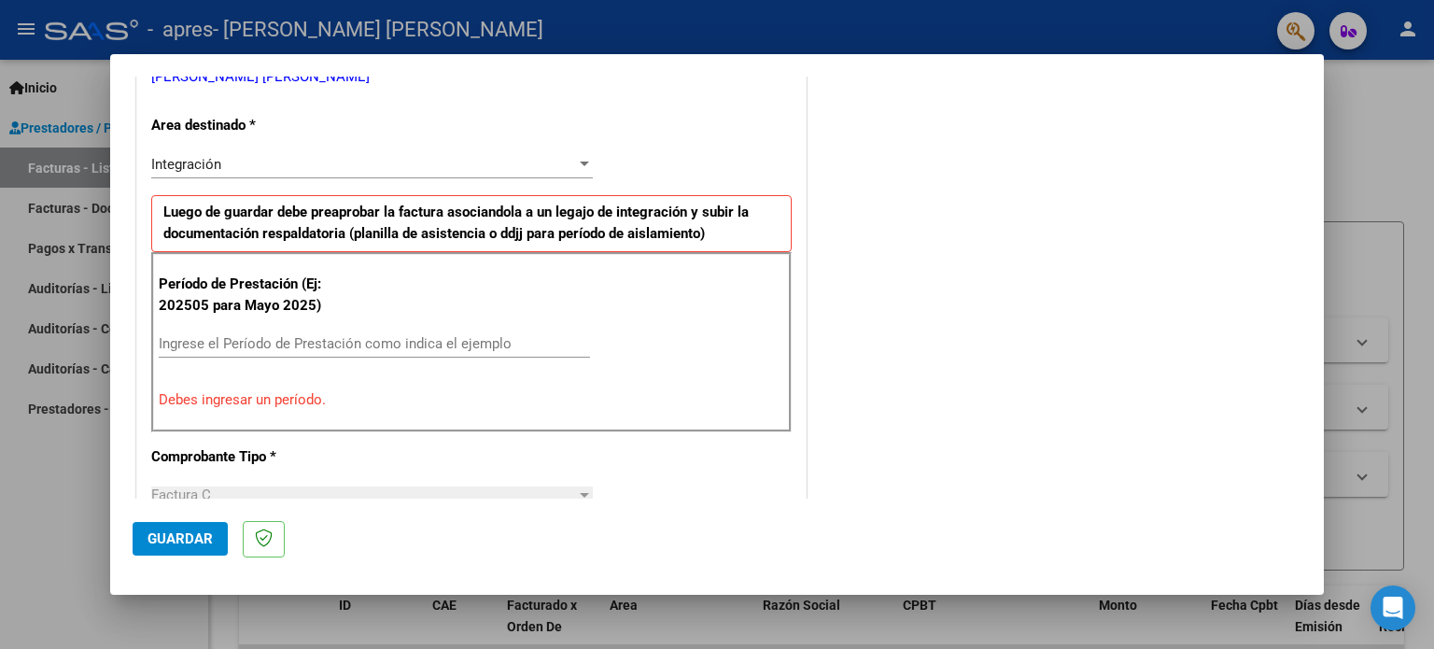
click at [254, 336] on input "Ingrese el Período de Prestación como indica el ejemplo" at bounding box center [374, 343] width 431 height 17
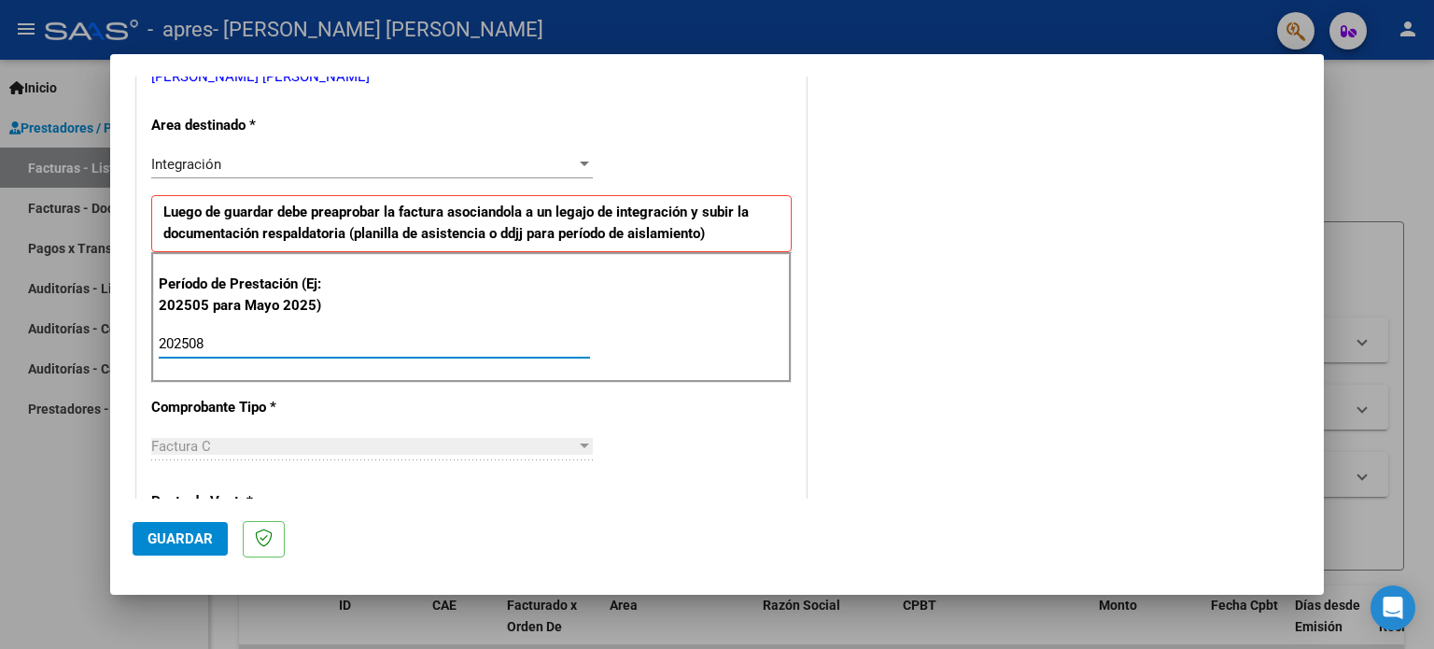
type input "202508"
click at [195, 532] on span "Guardar" at bounding box center [180, 538] width 65 height 17
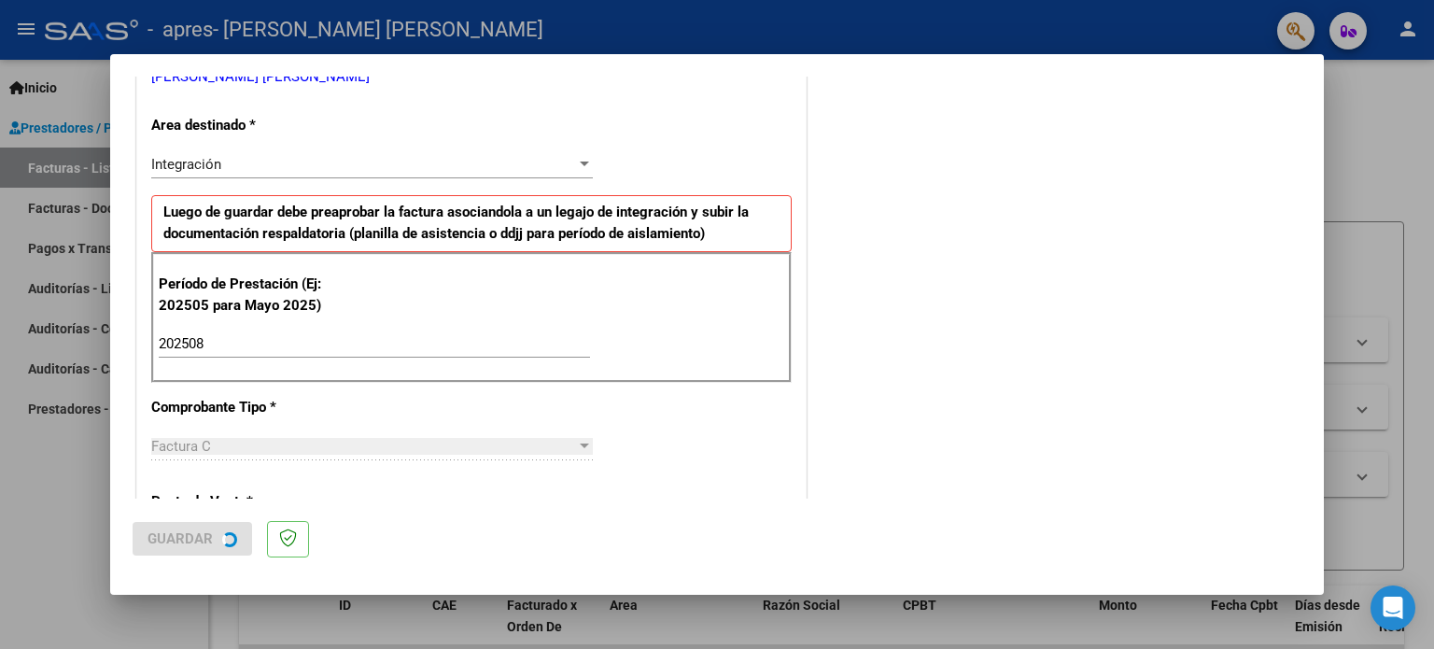
scroll to position [0, 0]
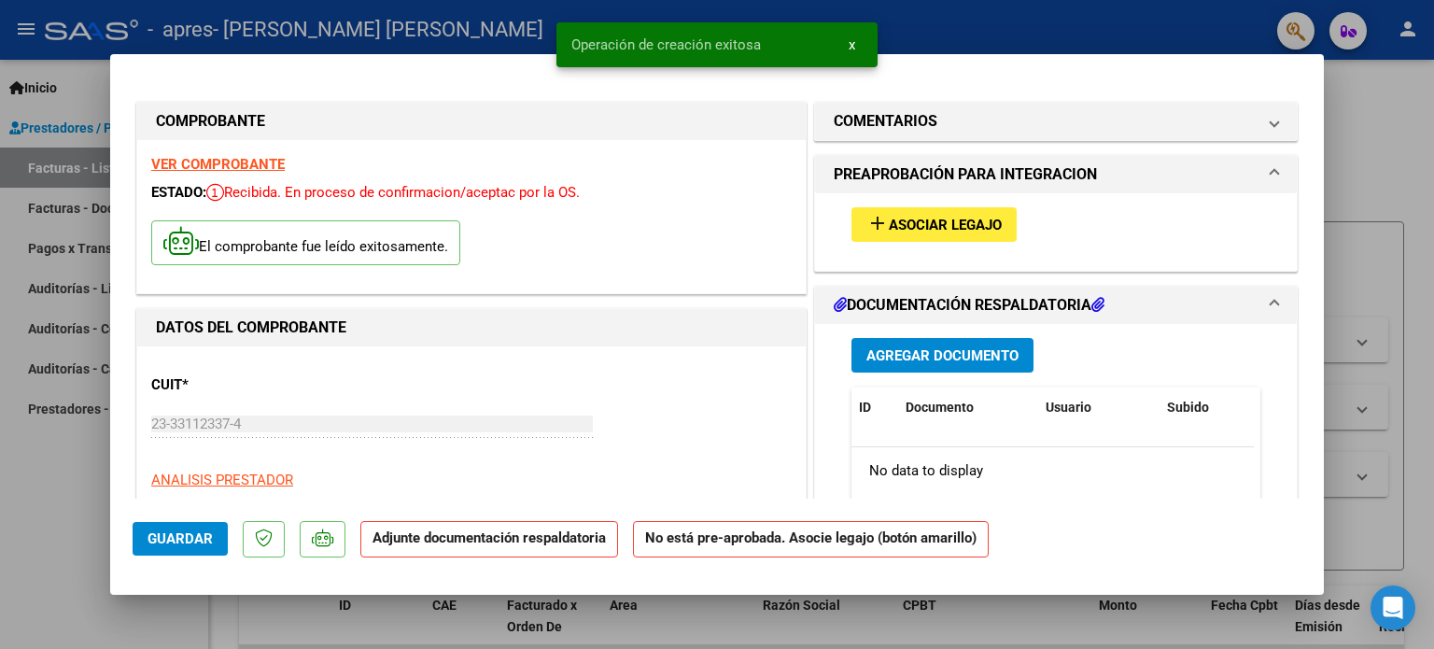
click at [886, 216] on span "add Asociar Legajo" at bounding box center [934, 224] width 135 height 17
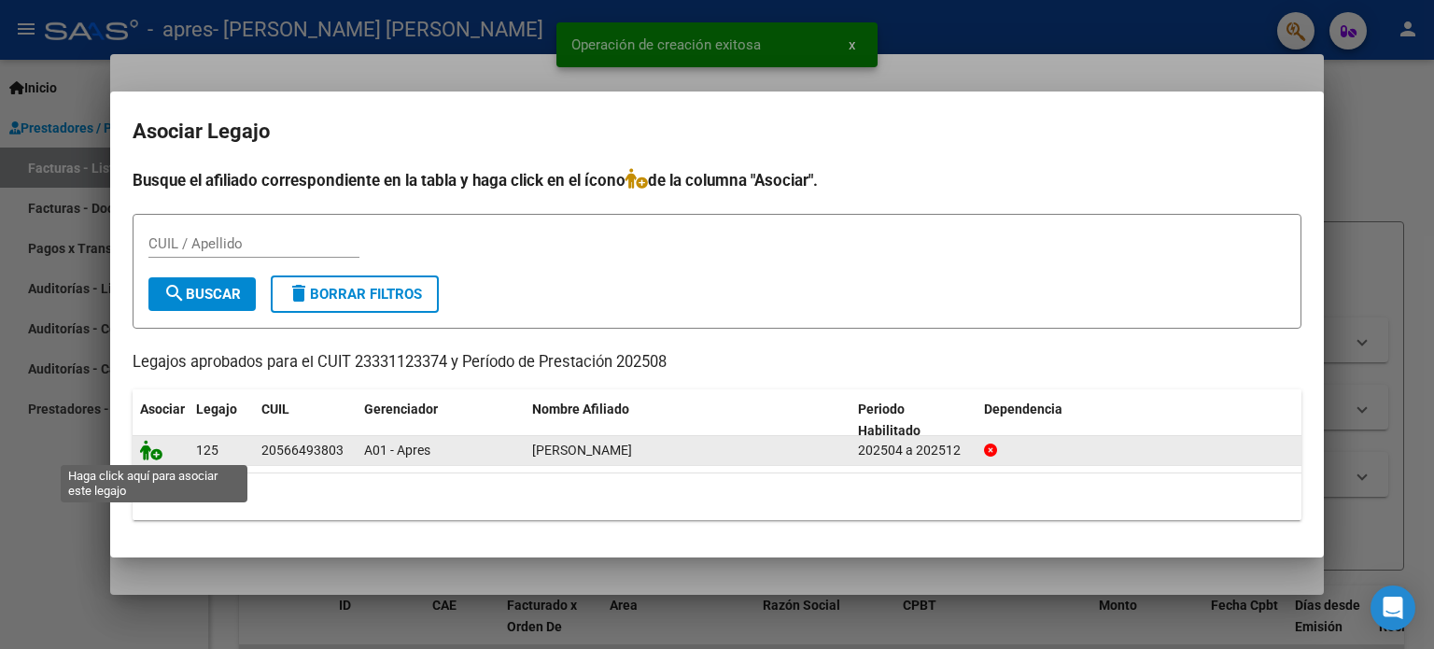
click at [147, 455] on icon at bounding box center [151, 450] width 22 height 21
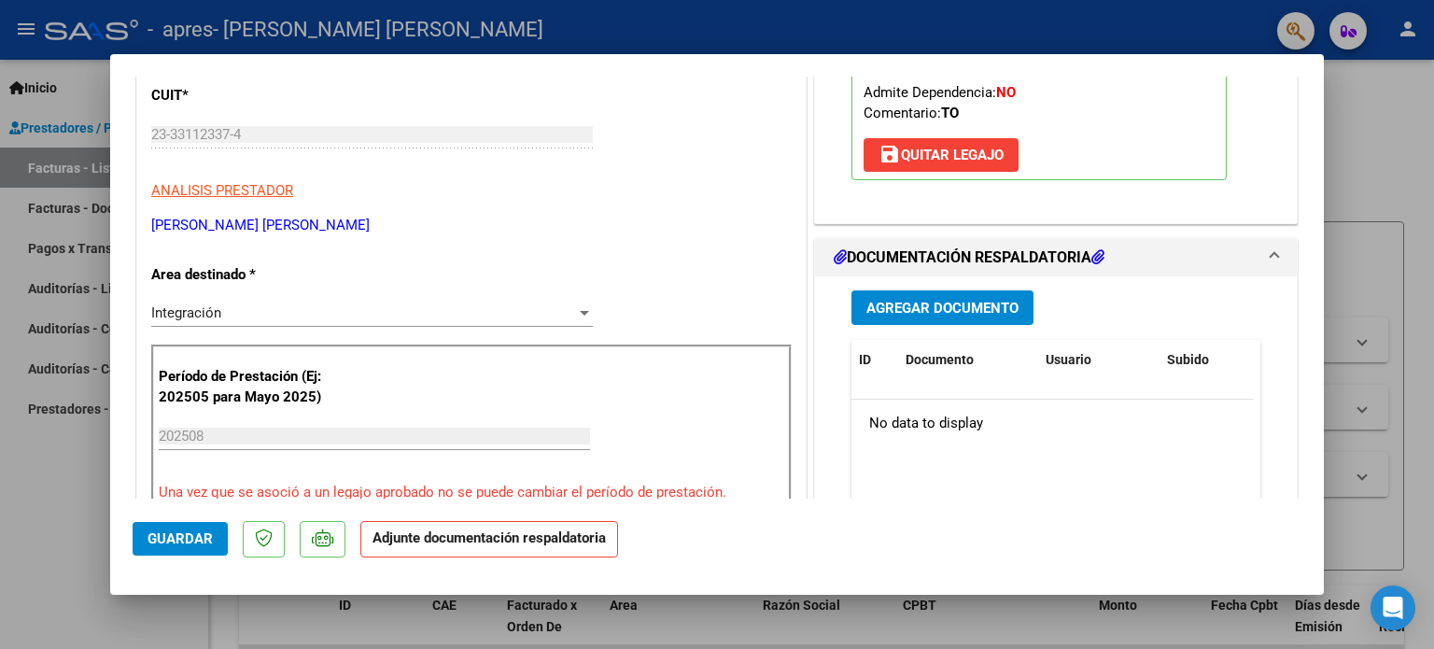
scroll to position [293, 0]
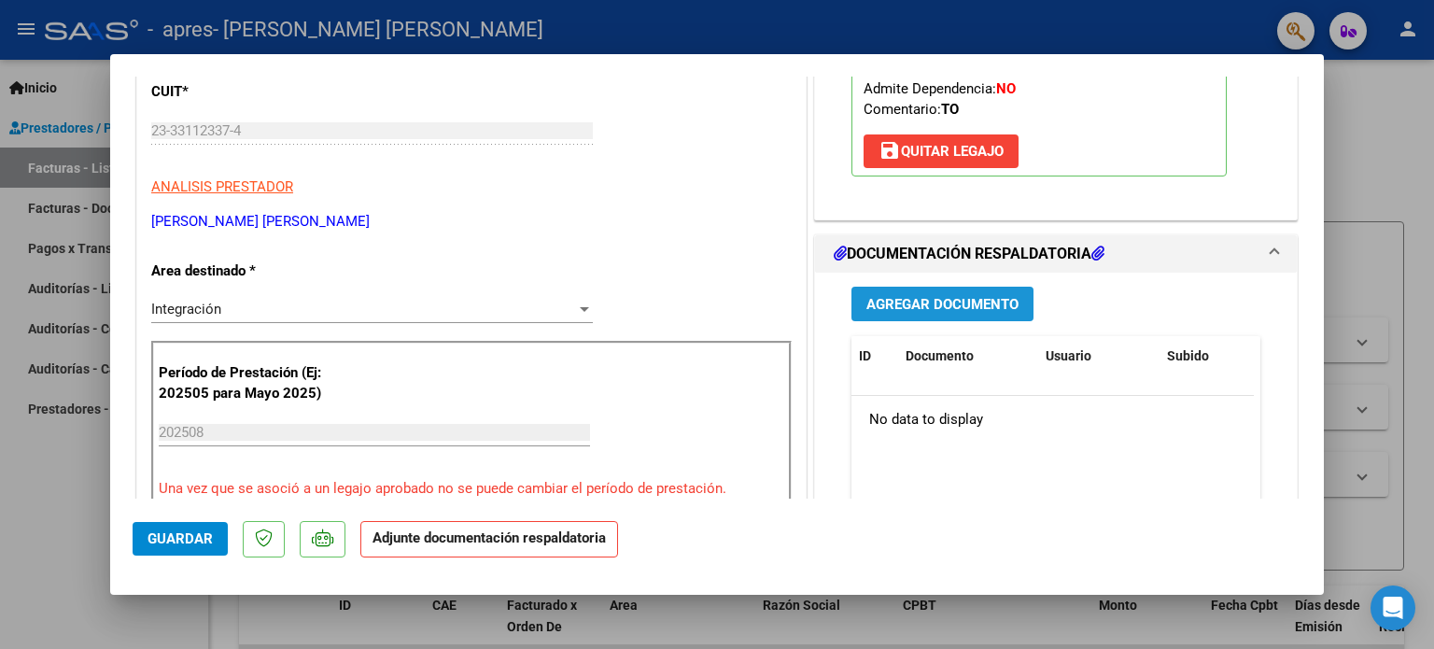
click at [1009, 301] on span "Agregar Documento" at bounding box center [943, 304] width 152 height 17
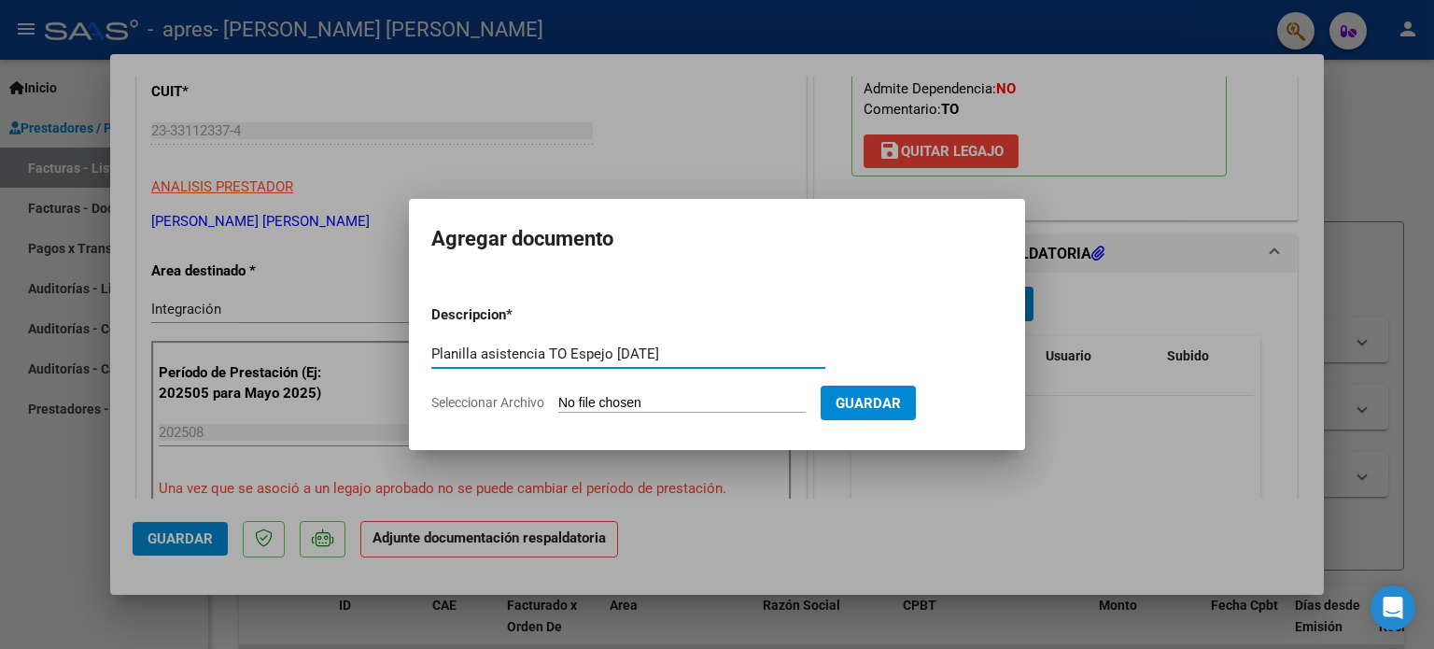
type input "Planilla asistencia TO Espejo [DATE]"
drag, startPoint x: 478, startPoint y: 394, endPoint x: 488, endPoint y: 392, distance: 10.4
click at [488, 392] on form "Descripcion * Planilla asistencia TO Espejo [DATE] Escriba aquí una descripcion…" at bounding box center [717, 358] width 572 height 136
click at [515, 402] on span "Seleccionar Archivo" at bounding box center [487, 402] width 113 height 15
click at [558, 402] on input "Seleccionar Archivo" at bounding box center [681, 404] width 247 height 18
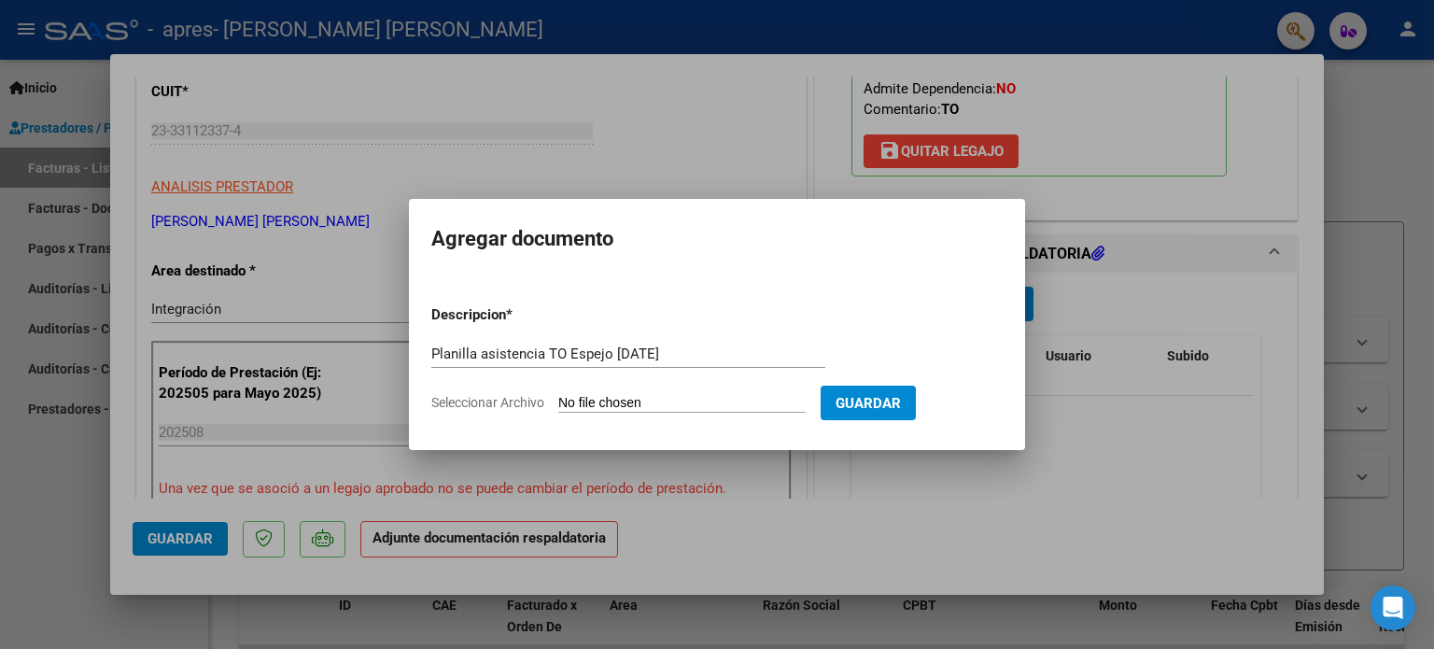
type input "C:\fakepath\Planilla asist TO Espejo V [DATE].pdf"
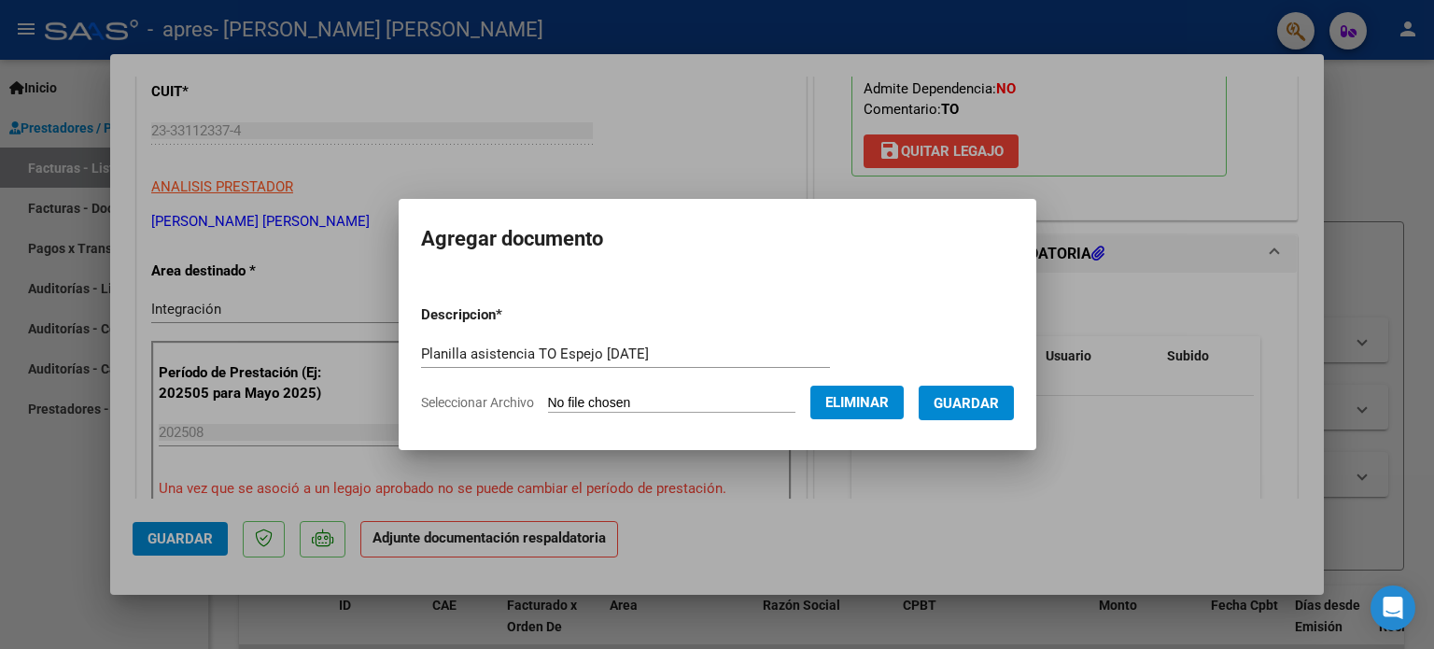
click at [985, 401] on span "Guardar" at bounding box center [966, 403] width 65 height 17
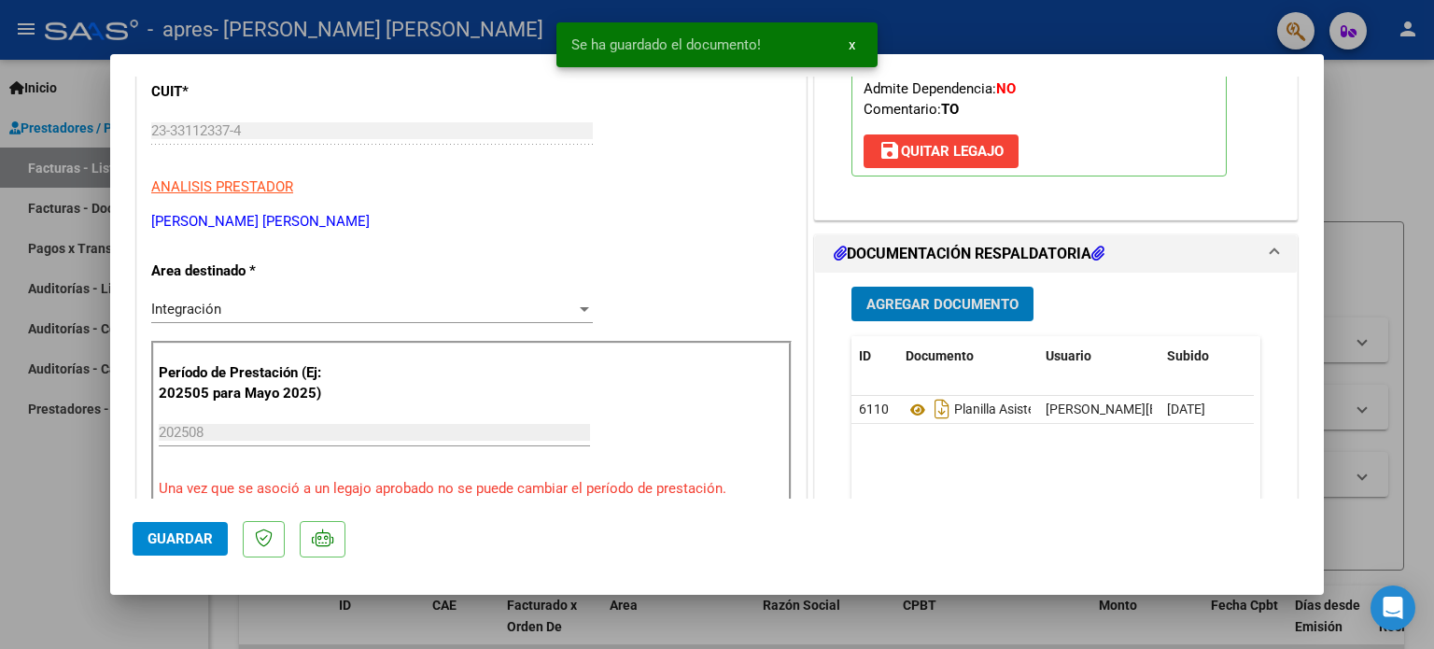
click at [944, 310] on span "Agregar Documento" at bounding box center [943, 304] width 152 height 17
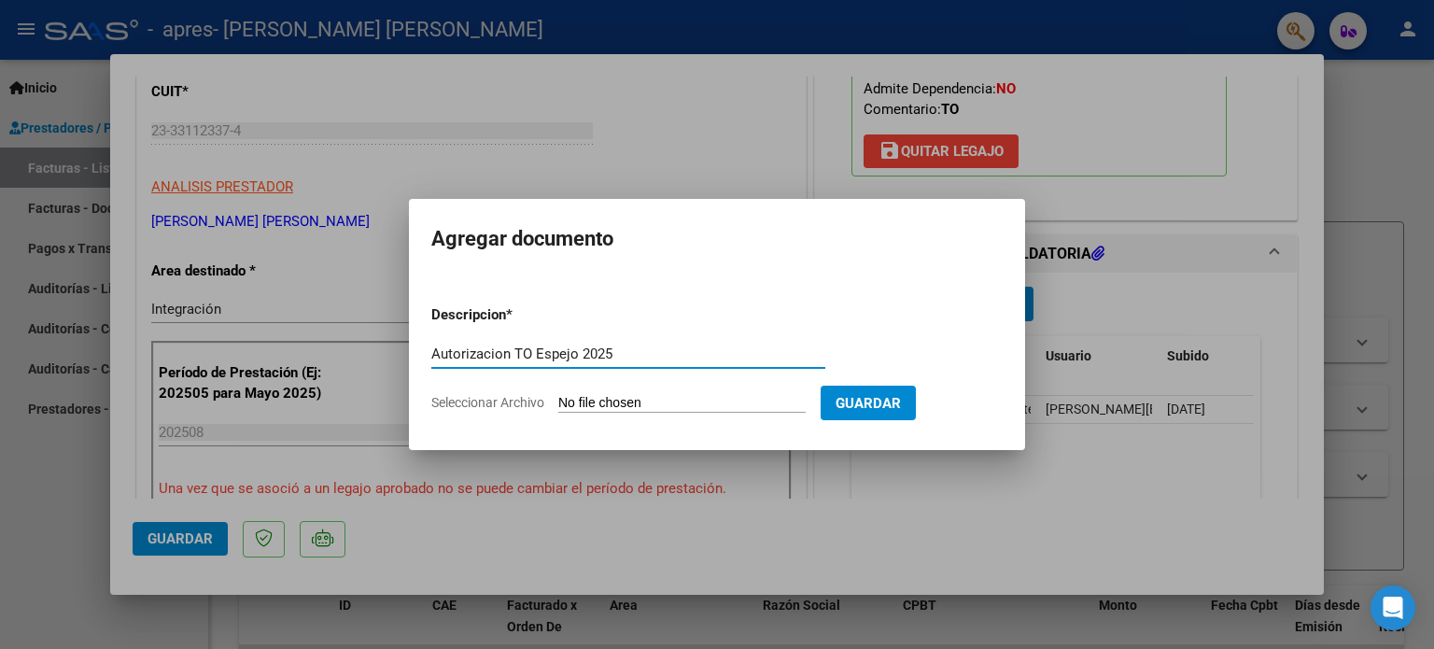
type input "Autorizacion TO Espejo 2025"
click at [493, 399] on span "Seleccionar Archivo" at bounding box center [487, 402] width 113 height 15
click at [558, 399] on input "Seleccionar Archivo" at bounding box center [681, 404] width 247 height 18
type input "C:\fakepath\Autorización 2025 Espejo V 2025.jpeg"
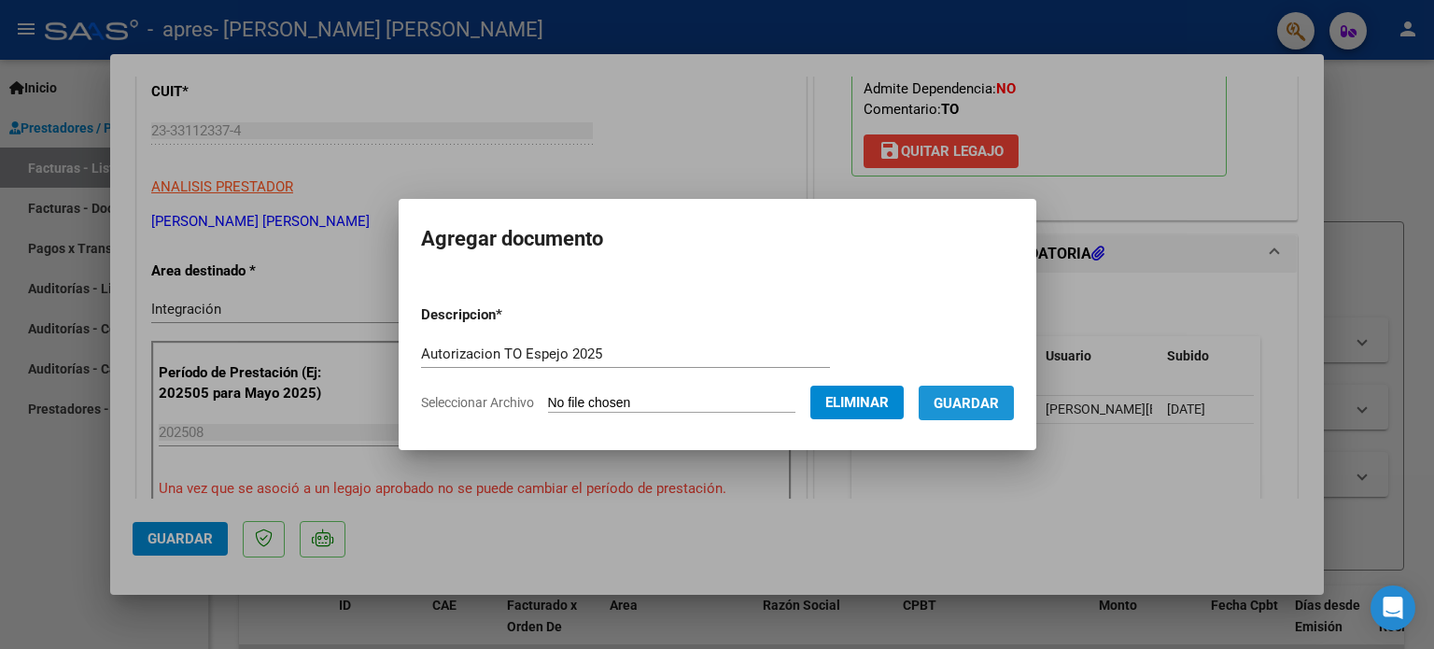
click at [999, 399] on span "Guardar" at bounding box center [966, 403] width 65 height 17
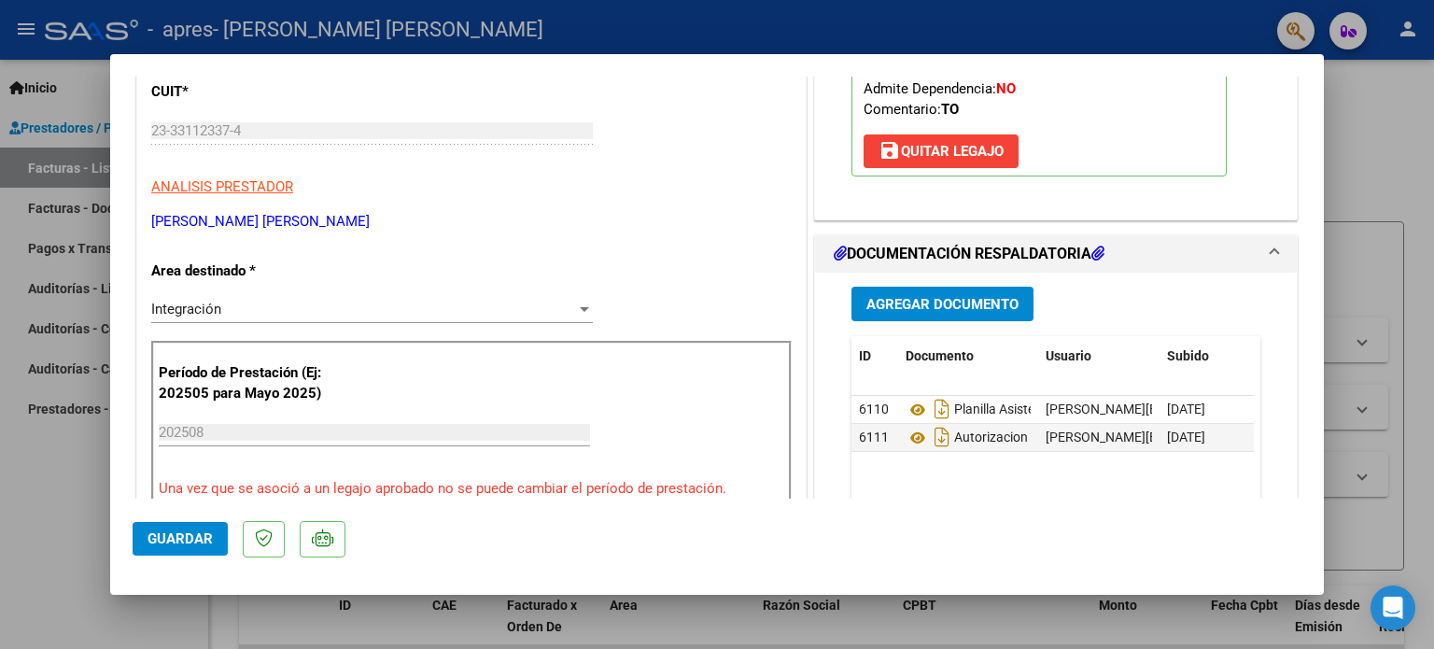
click at [1426, 137] on div at bounding box center [717, 324] width 1434 height 649
type input "$ 0,00"
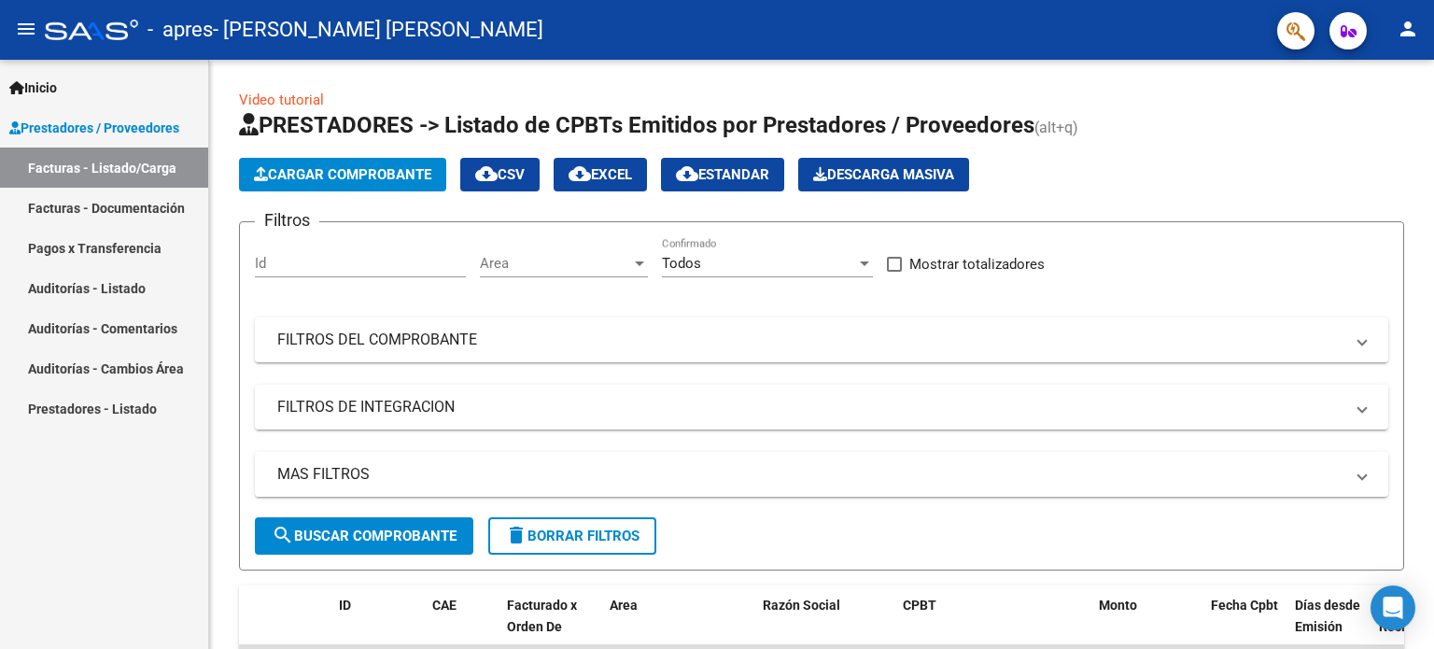
click at [1414, 26] on mat-icon "person" at bounding box center [1408, 29] width 22 height 22
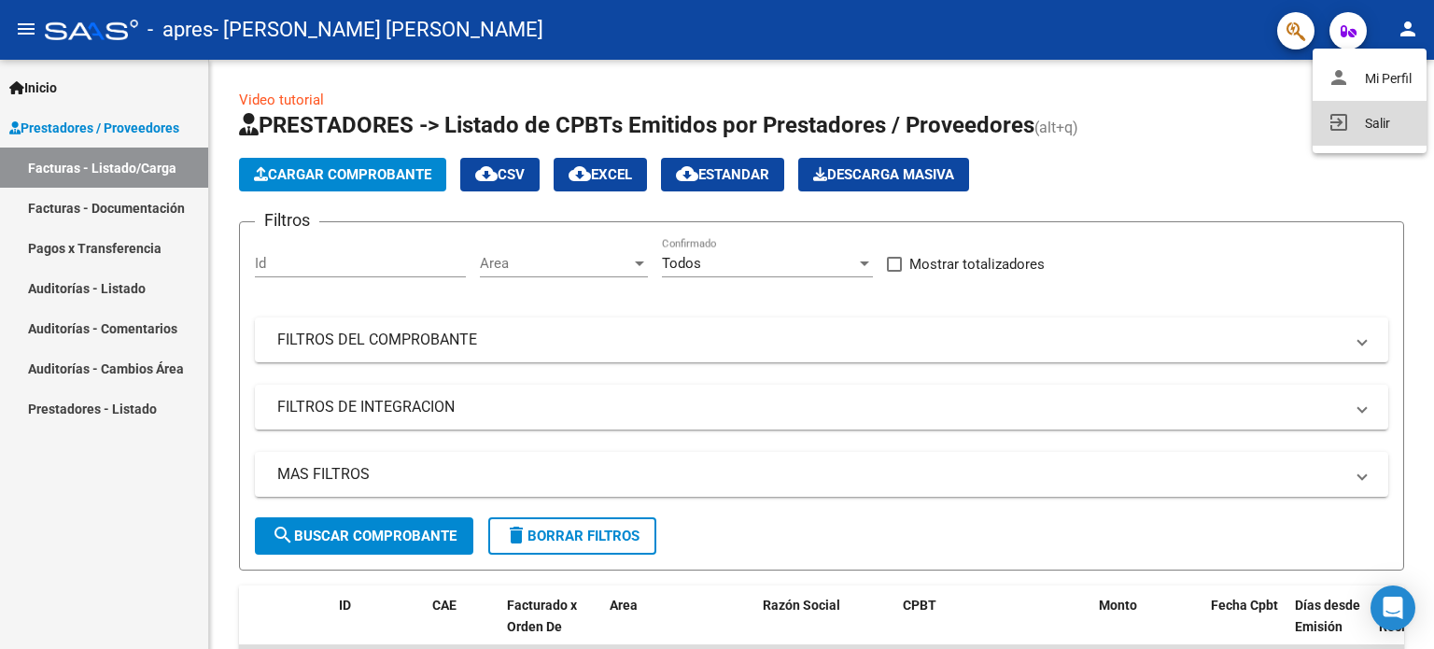
click at [1364, 125] on button "exit_to_app Salir" at bounding box center [1370, 123] width 114 height 45
